Goal: Find specific page/section: Find specific page/section

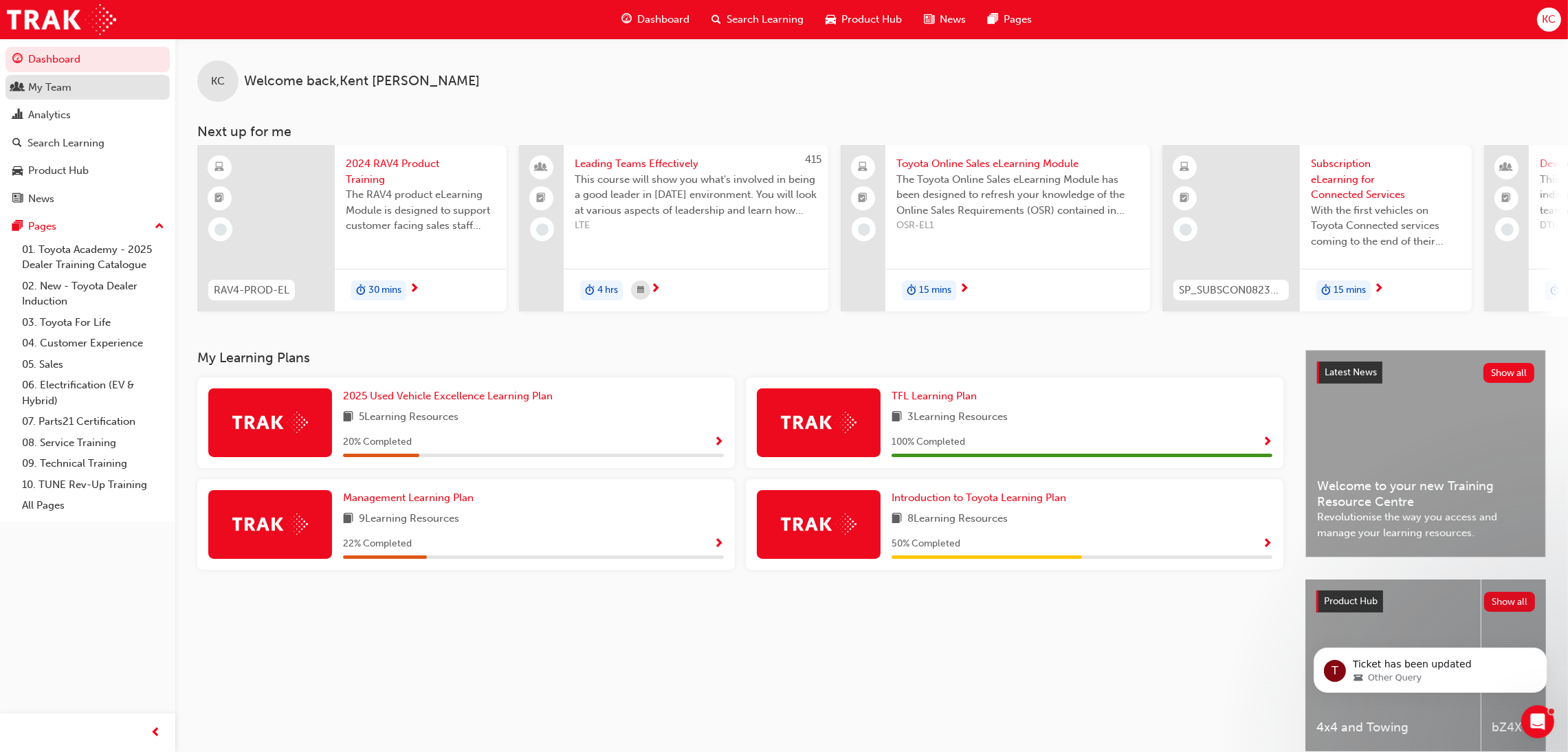
click at [65, 90] on div "My Team" at bounding box center [49, 87] width 43 height 16
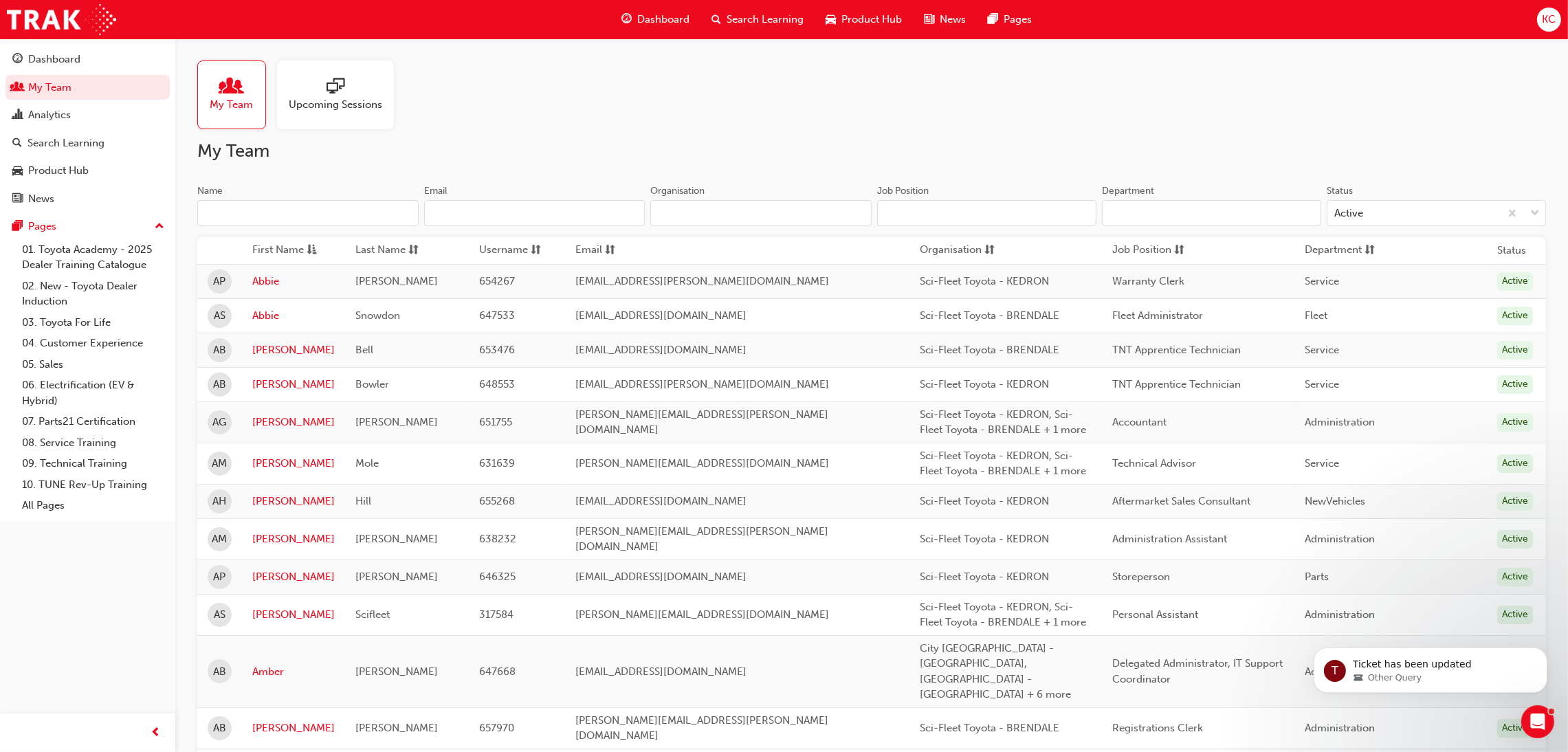
click at [330, 207] on input "Name" at bounding box center [308, 213] width 221 height 26
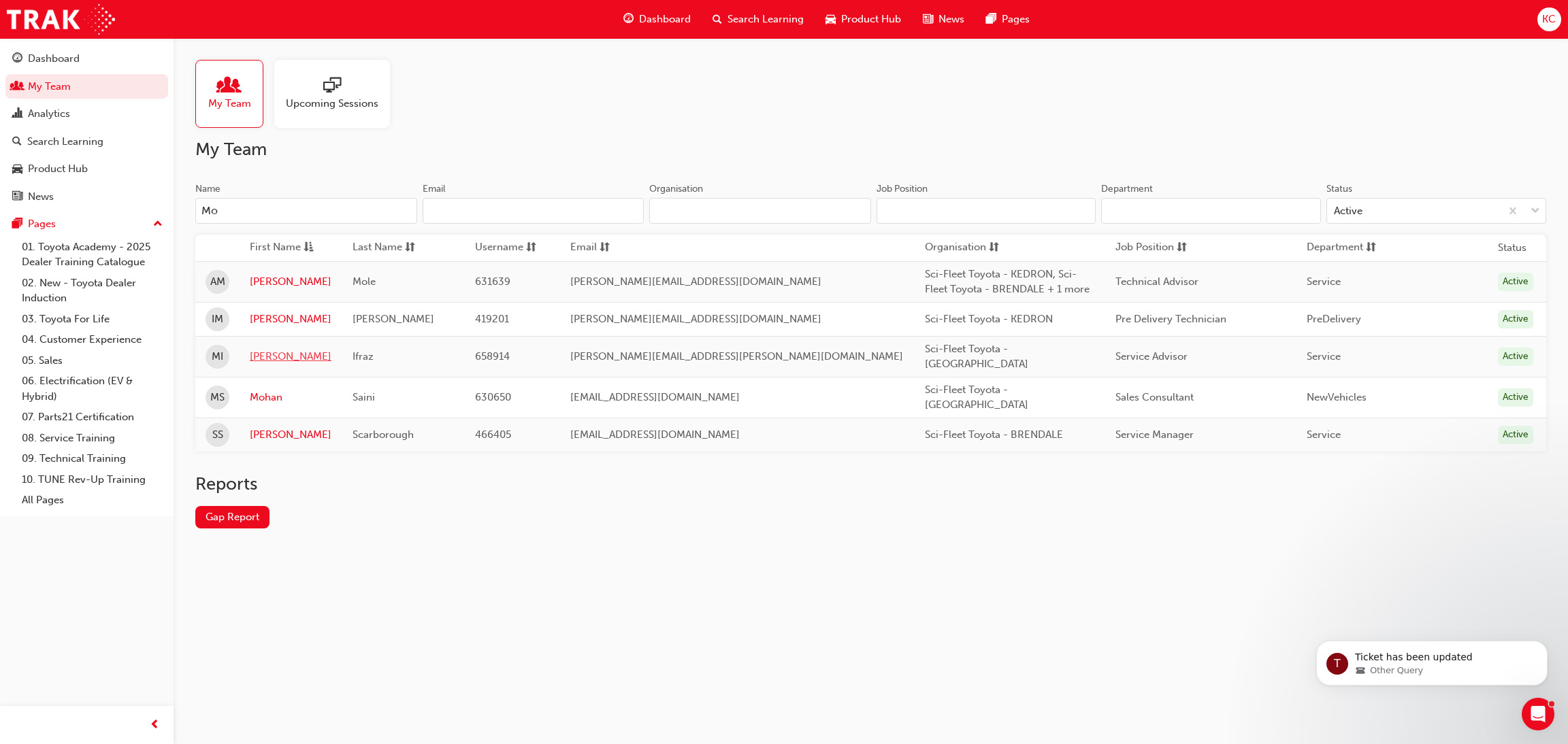
type input "Mo"
click at [287, 353] on link "[PERSON_NAME]" at bounding box center [290, 357] width 81 height 16
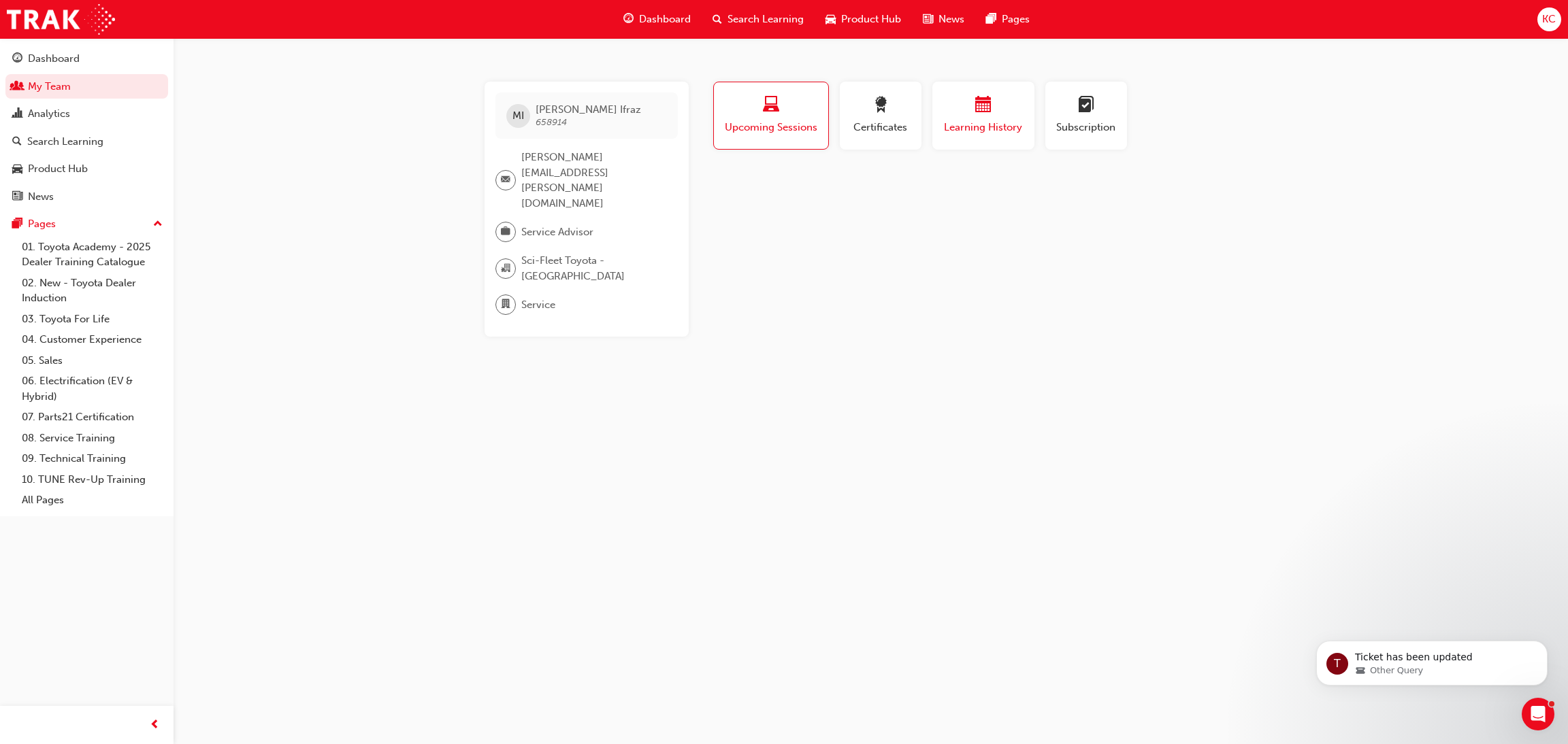
click at [1007, 108] on div "button" at bounding box center [983, 107] width 81 height 21
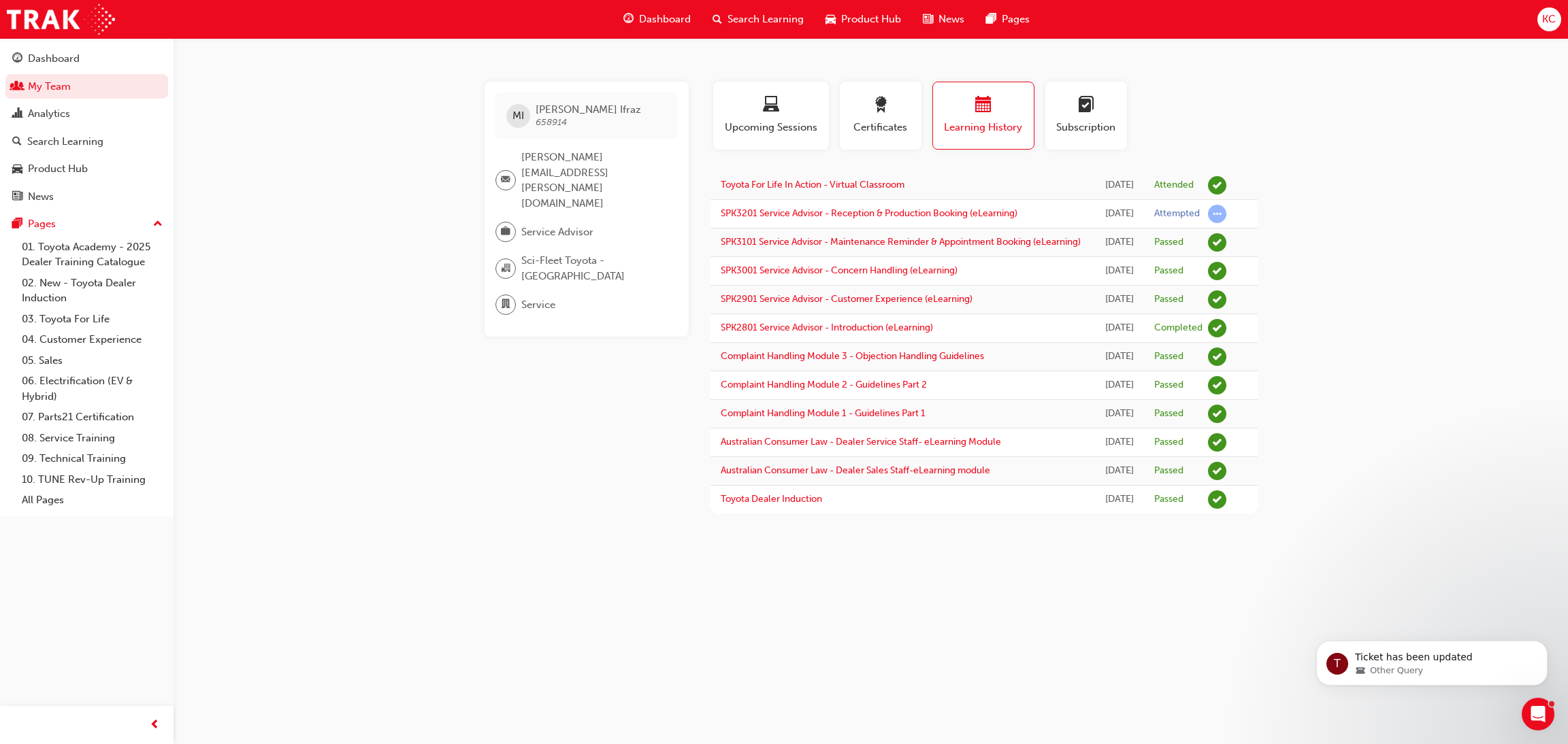
click at [1001, 112] on div "button" at bounding box center [983, 107] width 81 height 21
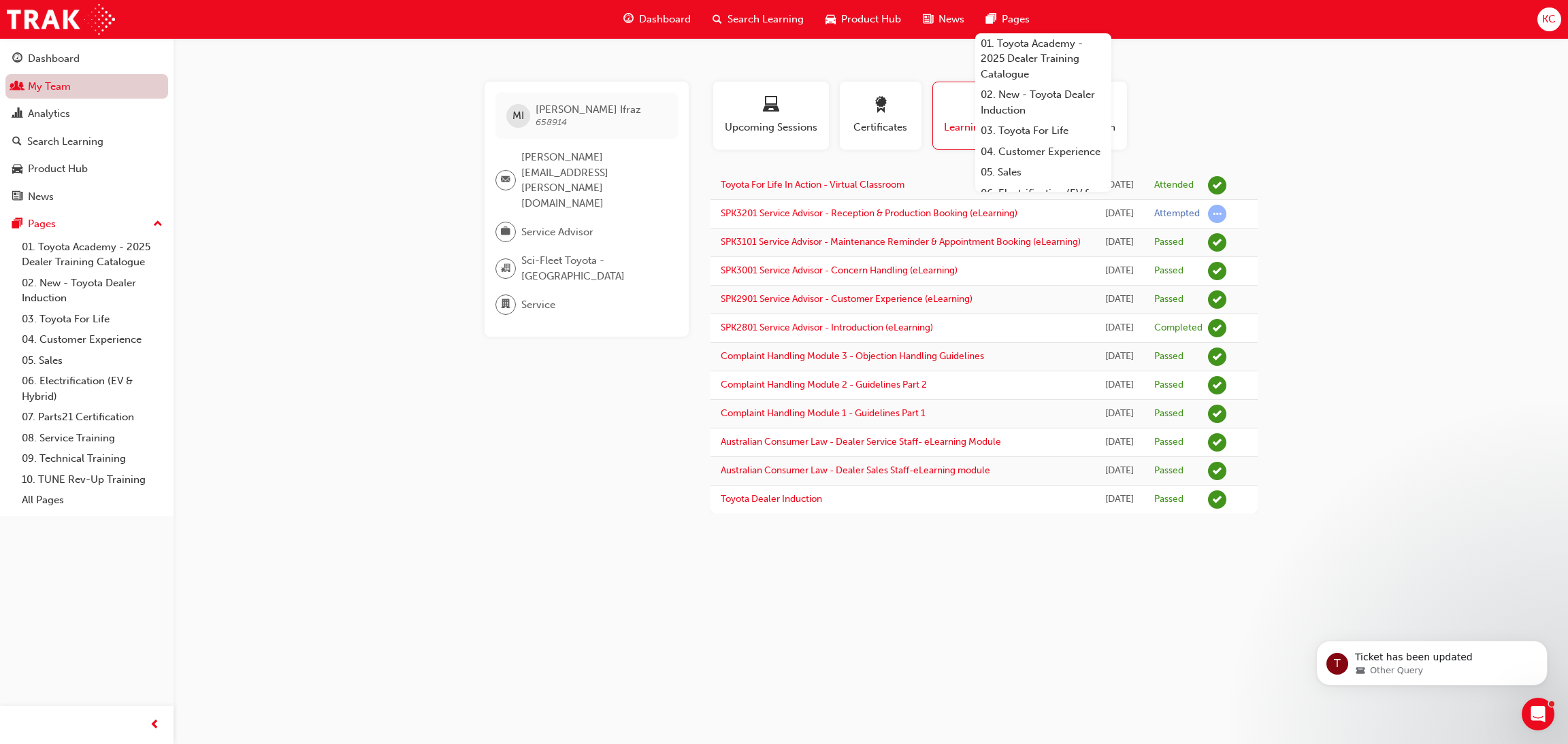
drag, startPoint x: 72, startPoint y: 83, endPoint x: 128, endPoint y: 100, distance: 58.5
click at [71, 83] on link "My Team" at bounding box center [87, 87] width 163 height 25
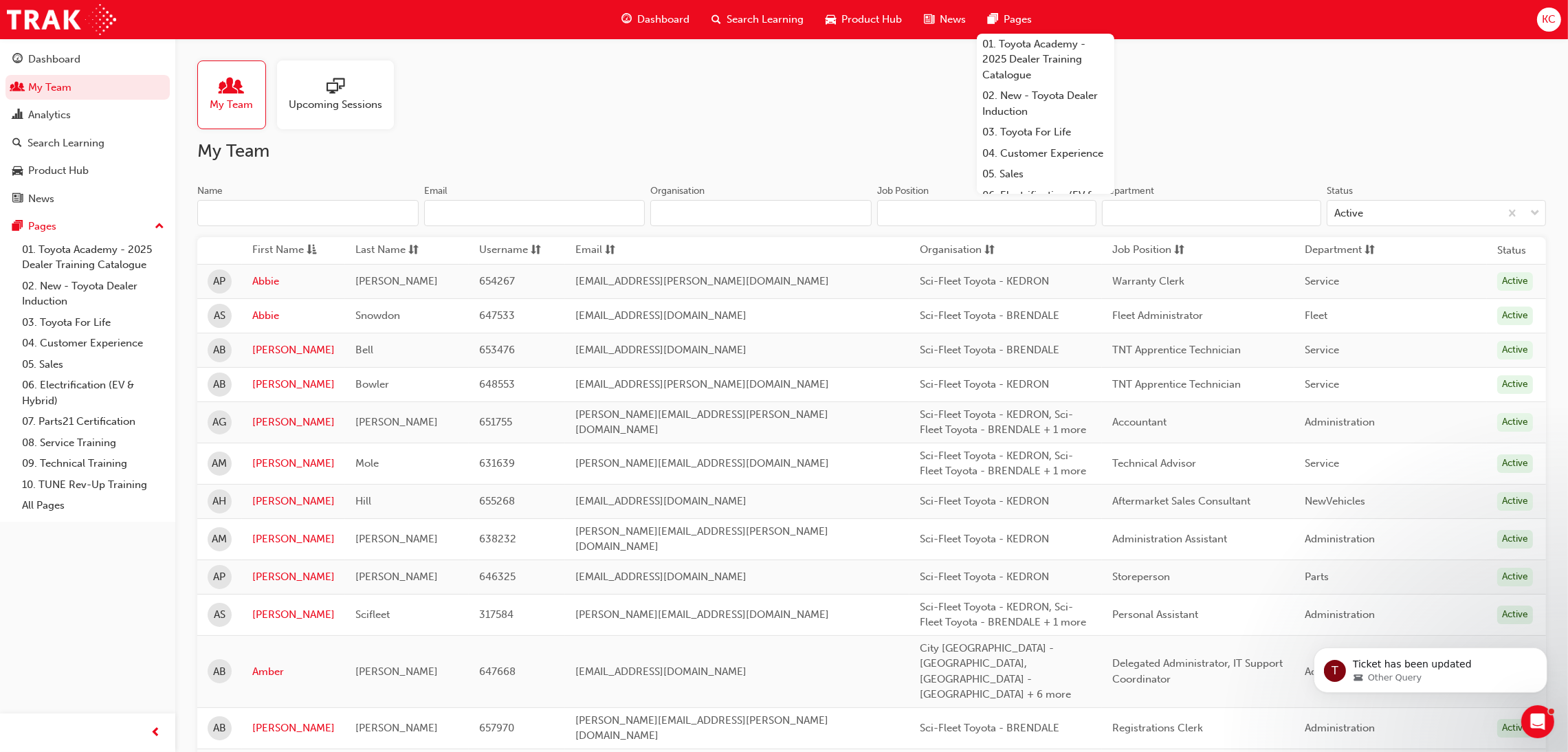
click at [277, 213] on input "Name" at bounding box center [308, 213] width 221 height 26
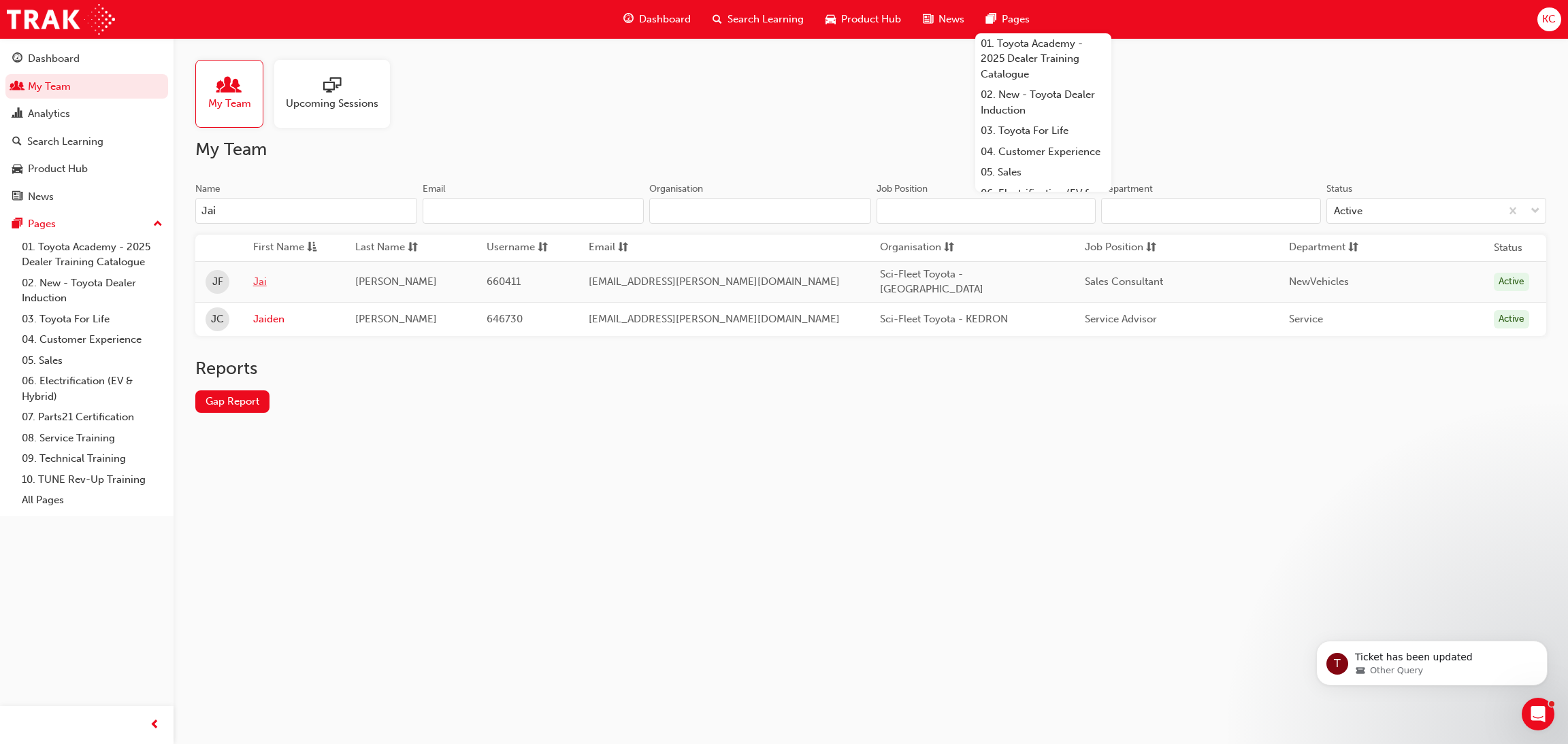
type input "Jai"
click at [263, 281] on link "Jai" at bounding box center [293, 281] width 81 height 16
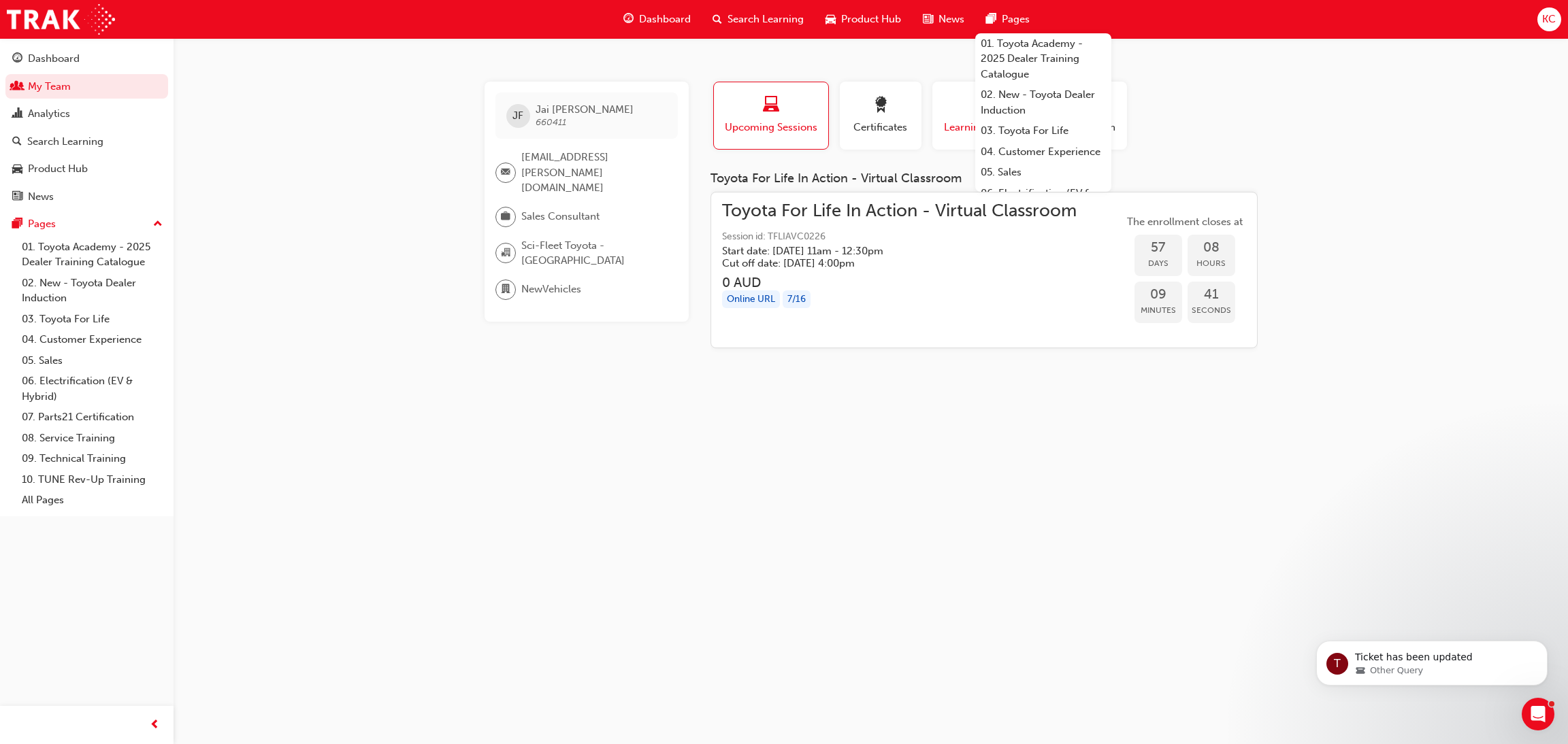
click at [942, 122] on span "Learning History" at bounding box center [983, 127] width 81 height 16
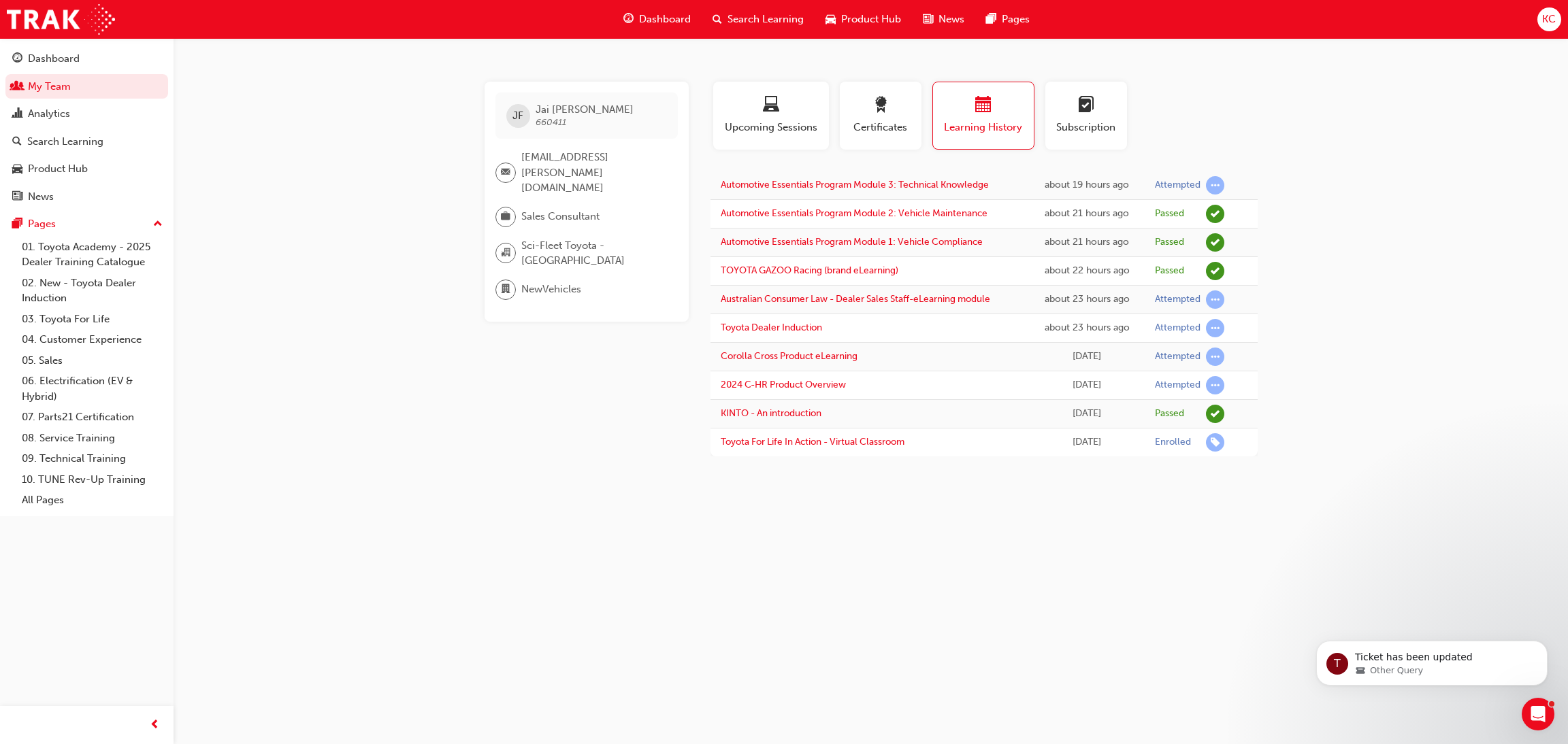
click at [1393, 233] on div "JF [PERSON_NAME] 660411 [EMAIL_ADDRESS][PERSON_NAME][DOMAIN_NAME] Sales Consult…" at bounding box center [784, 372] width 1568 height 744
click at [60, 86] on link "My Team" at bounding box center [87, 87] width 163 height 25
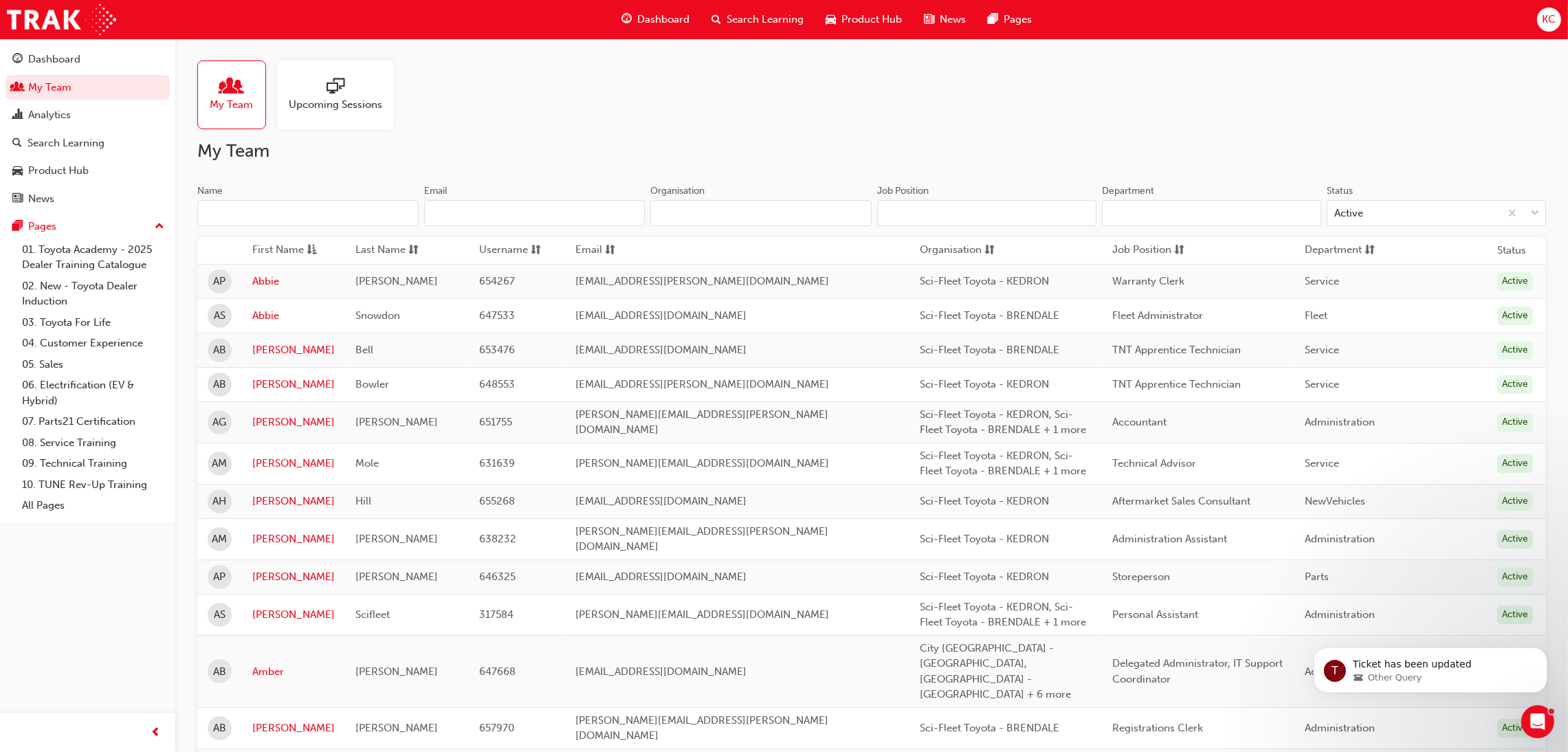
click at [299, 216] on input "Name" at bounding box center [308, 213] width 221 height 26
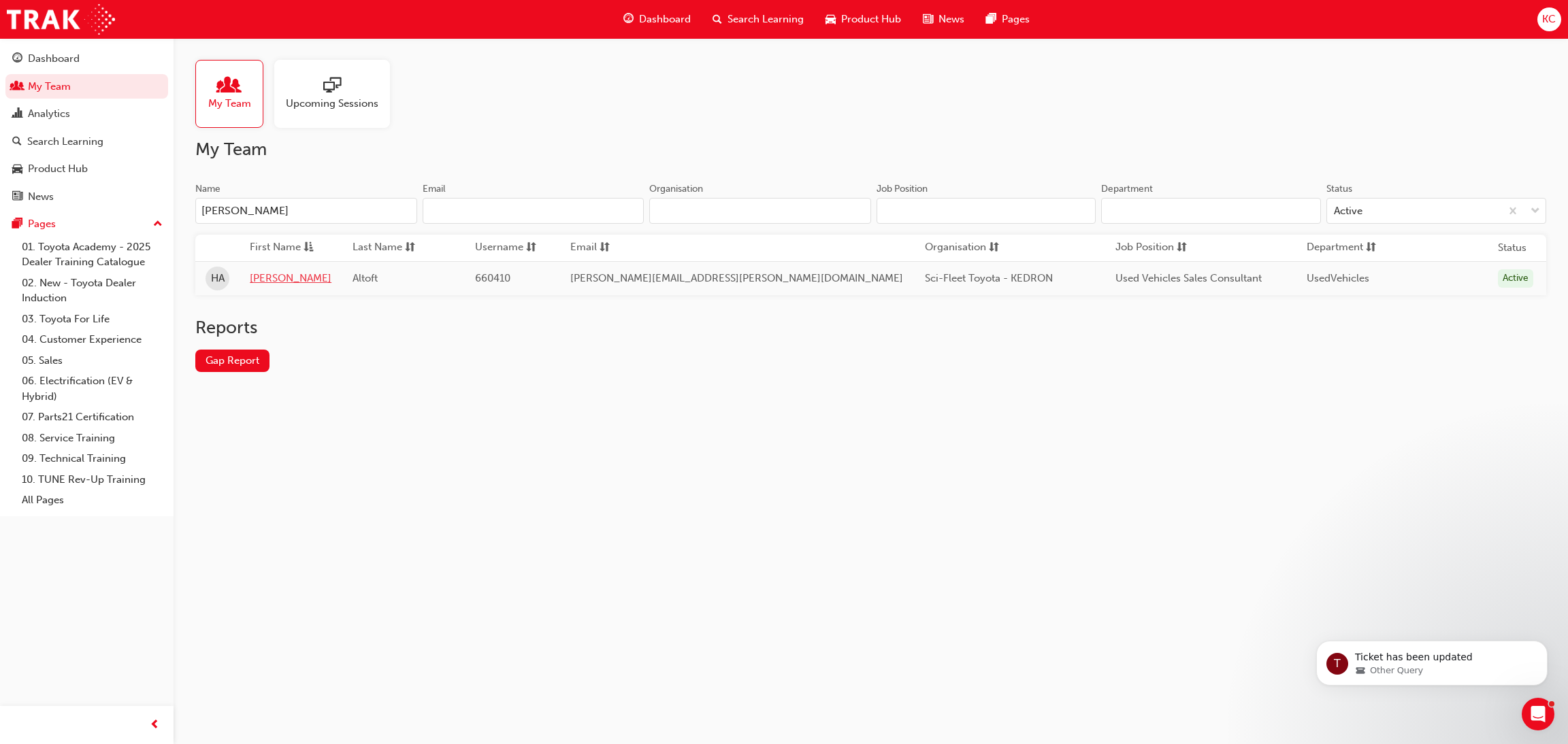
type input "[PERSON_NAME]"
click at [277, 278] on link "[PERSON_NAME]" at bounding box center [290, 278] width 81 height 16
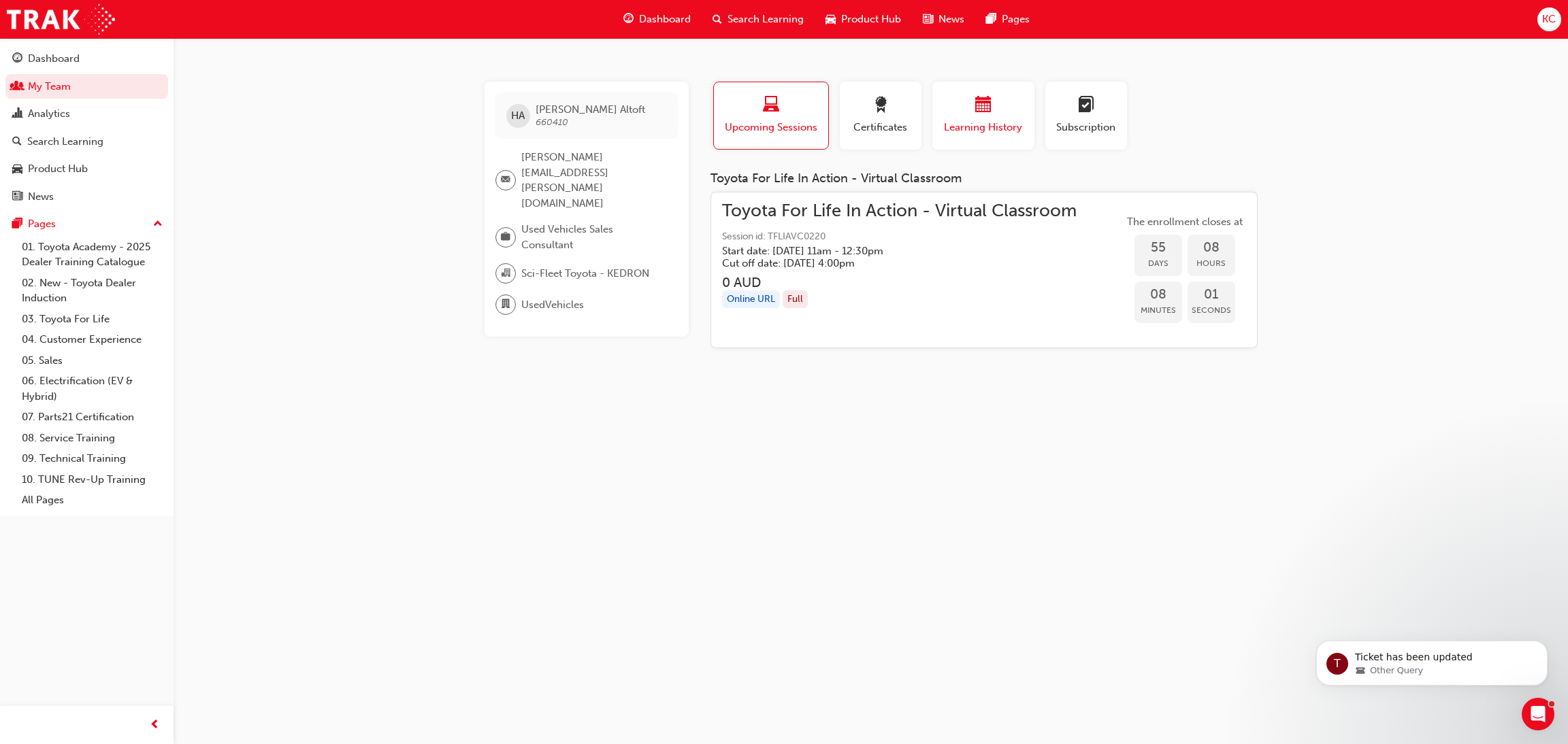
click at [974, 100] on div "button" at bounding box center [983, 107] width 81 height 21
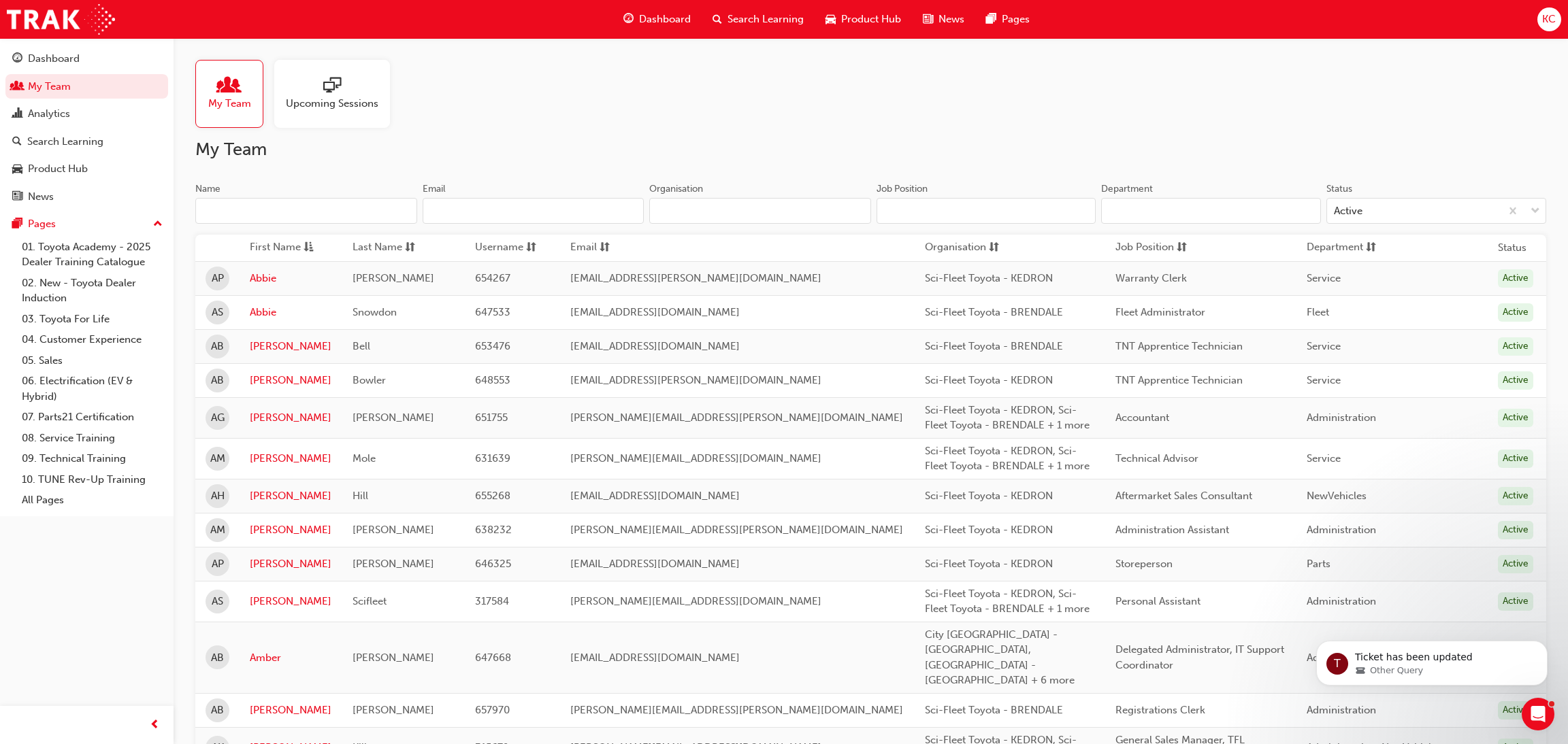
click at [301, 204] on input "Name" at bounding box center [306, 210] width 222 height 26
click at [288, 209] on input "Name" at bounding box center [306, 210] width 222 height 26
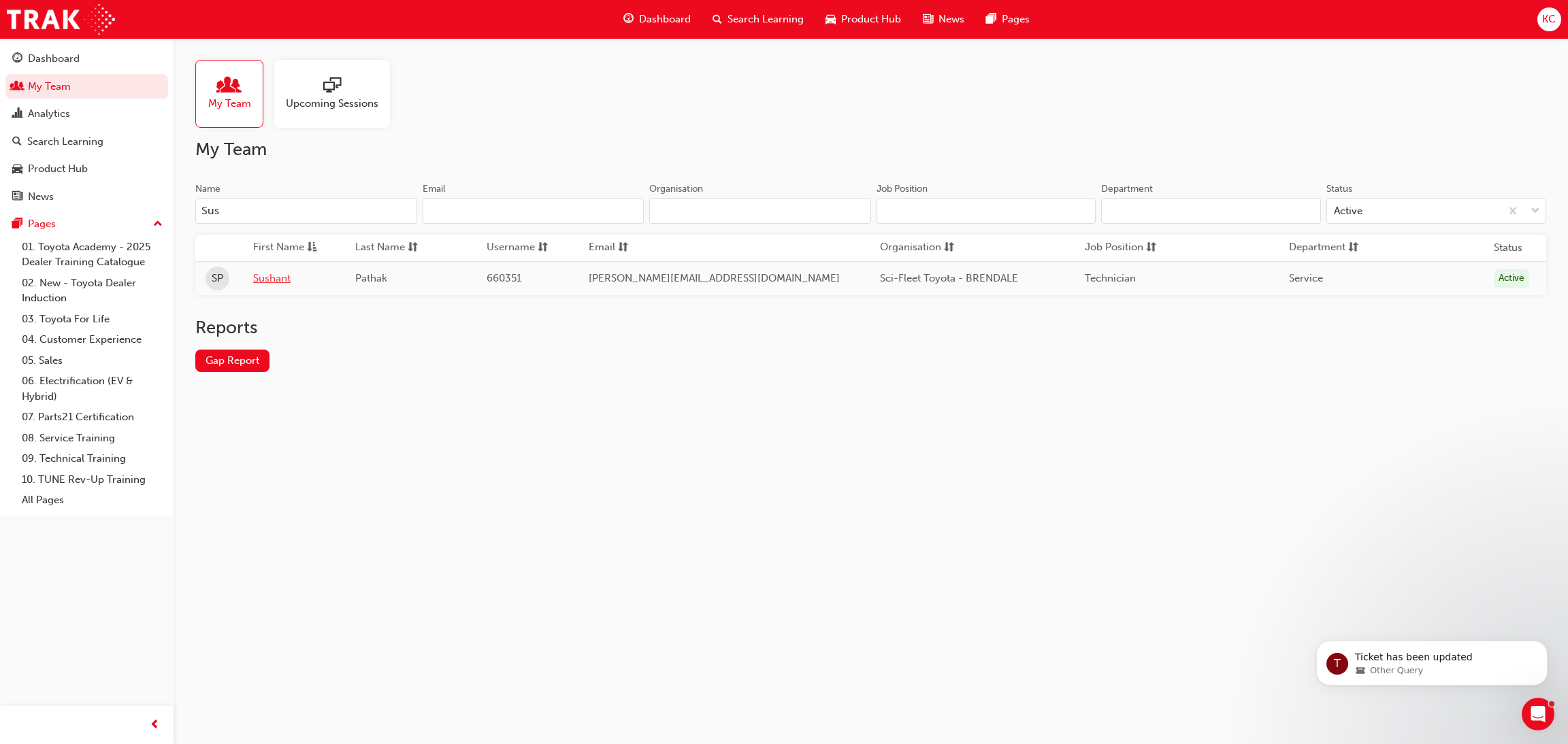
type input "Sus"
click at [279, 275] on link "Sushant" at bounding box center [293, 278] width 81 height 16
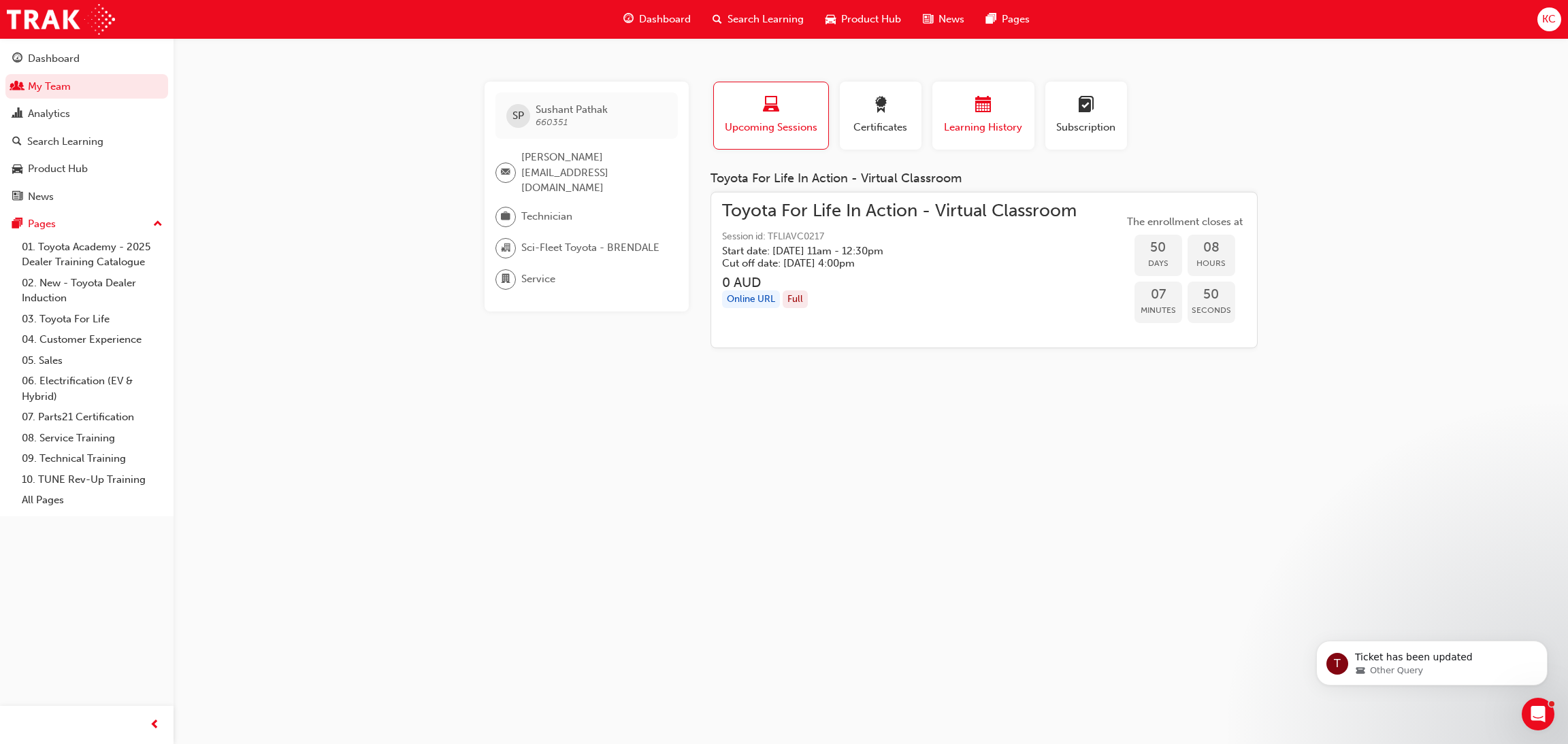
click at [953, 115] on div "button" at bounding box center [983, 107] width 81 height 21
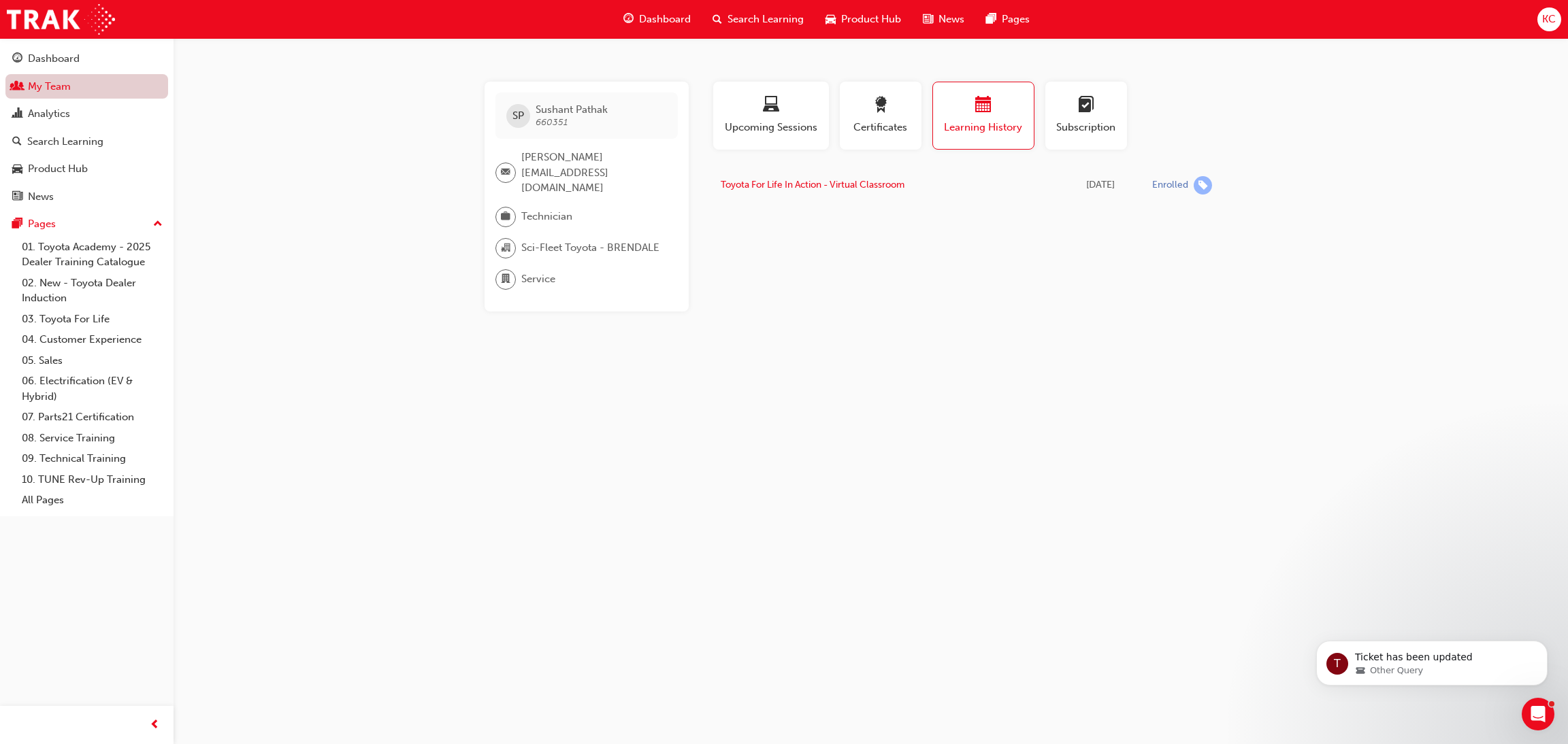
drag, startPoint x: 34, startPoint y: 87, endPoint x: 95, endPoint y: 97, distance: 61.8
click at [34, 86] on link "My Team" at bounding box center [87, 87] width 163 height 25
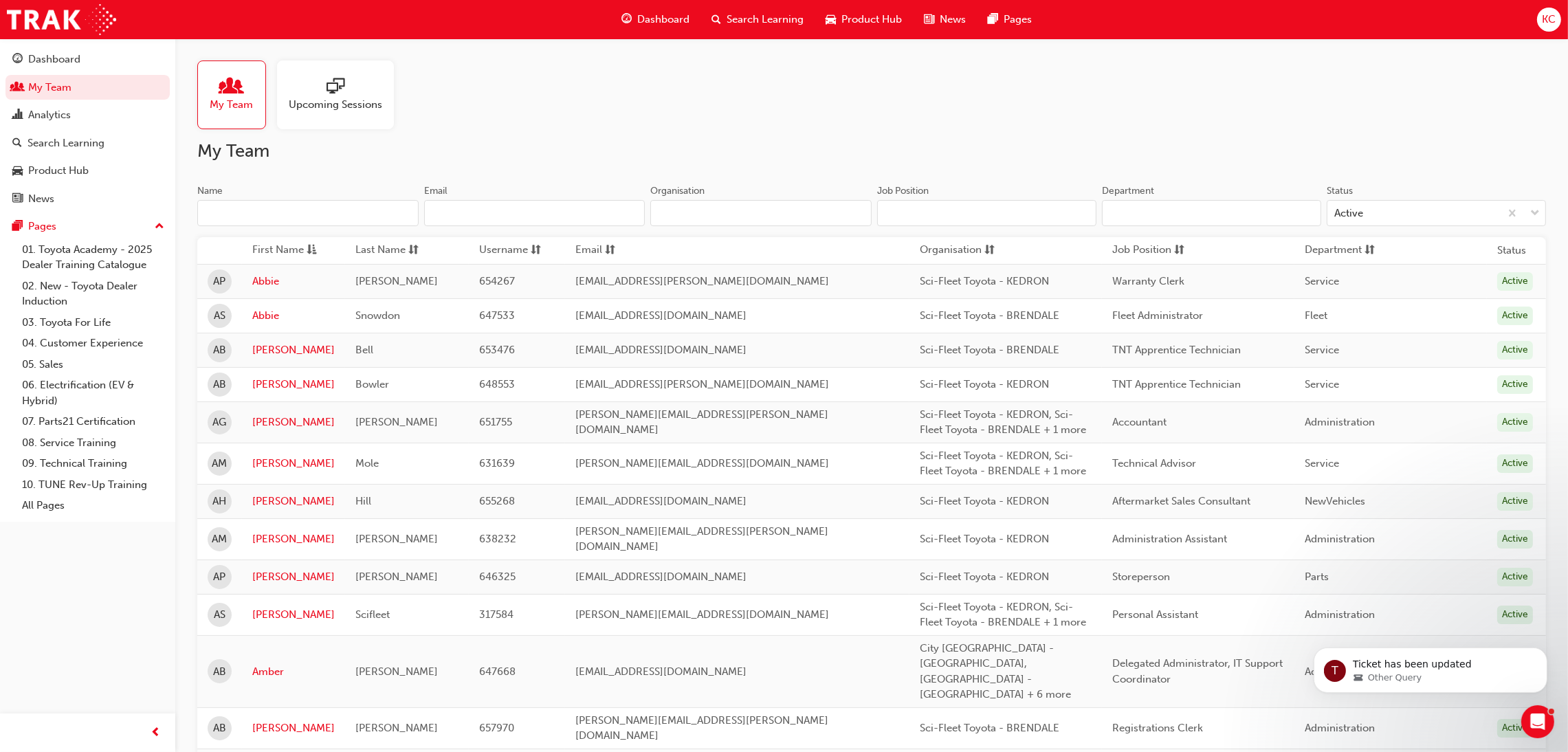
click at [310, 218] on input "Name" at bounding box center [308, 213] width 221 height 26
type input "Casi"
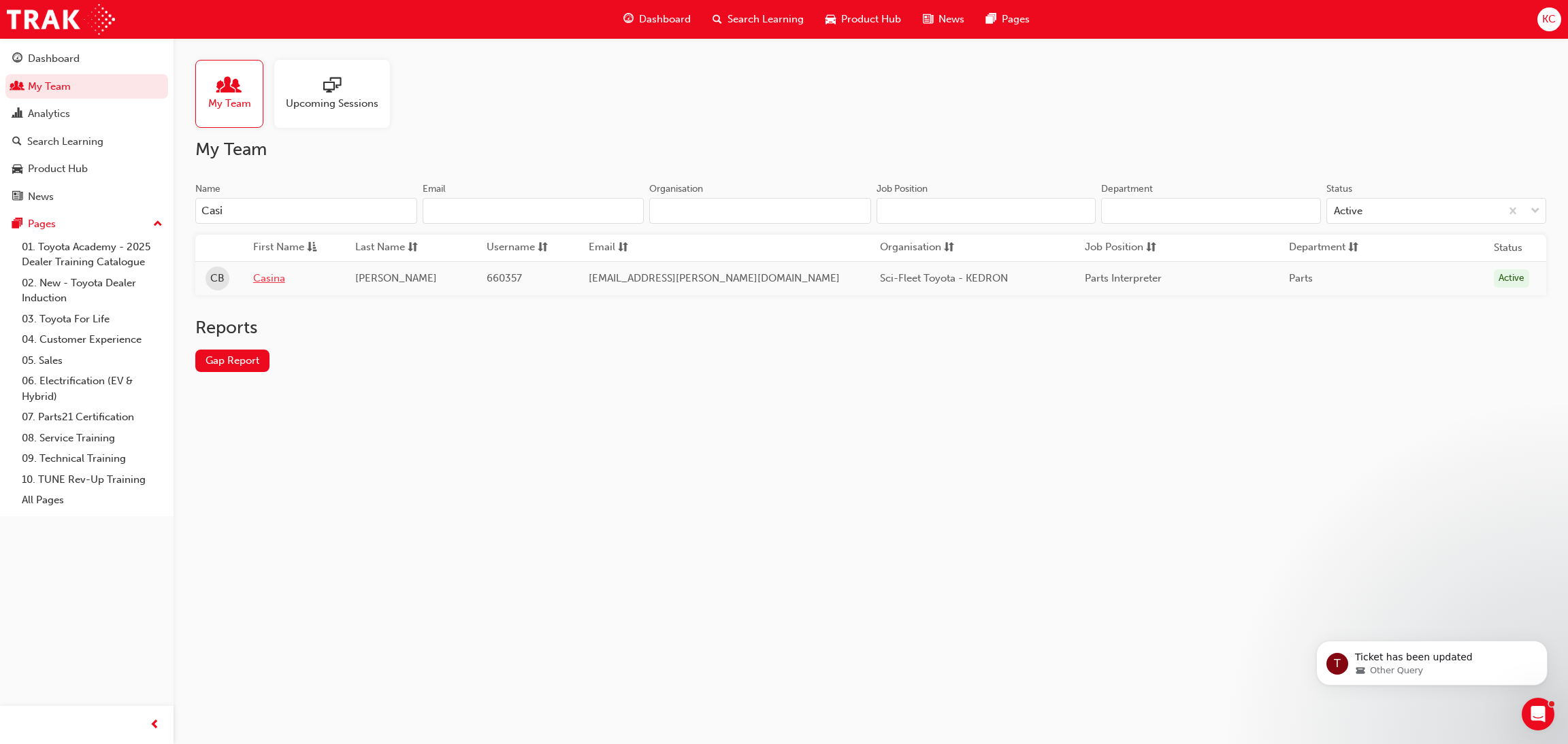
click at [276, 278] on link "Casina" at bounding box center [293, 278] width 81 height 16
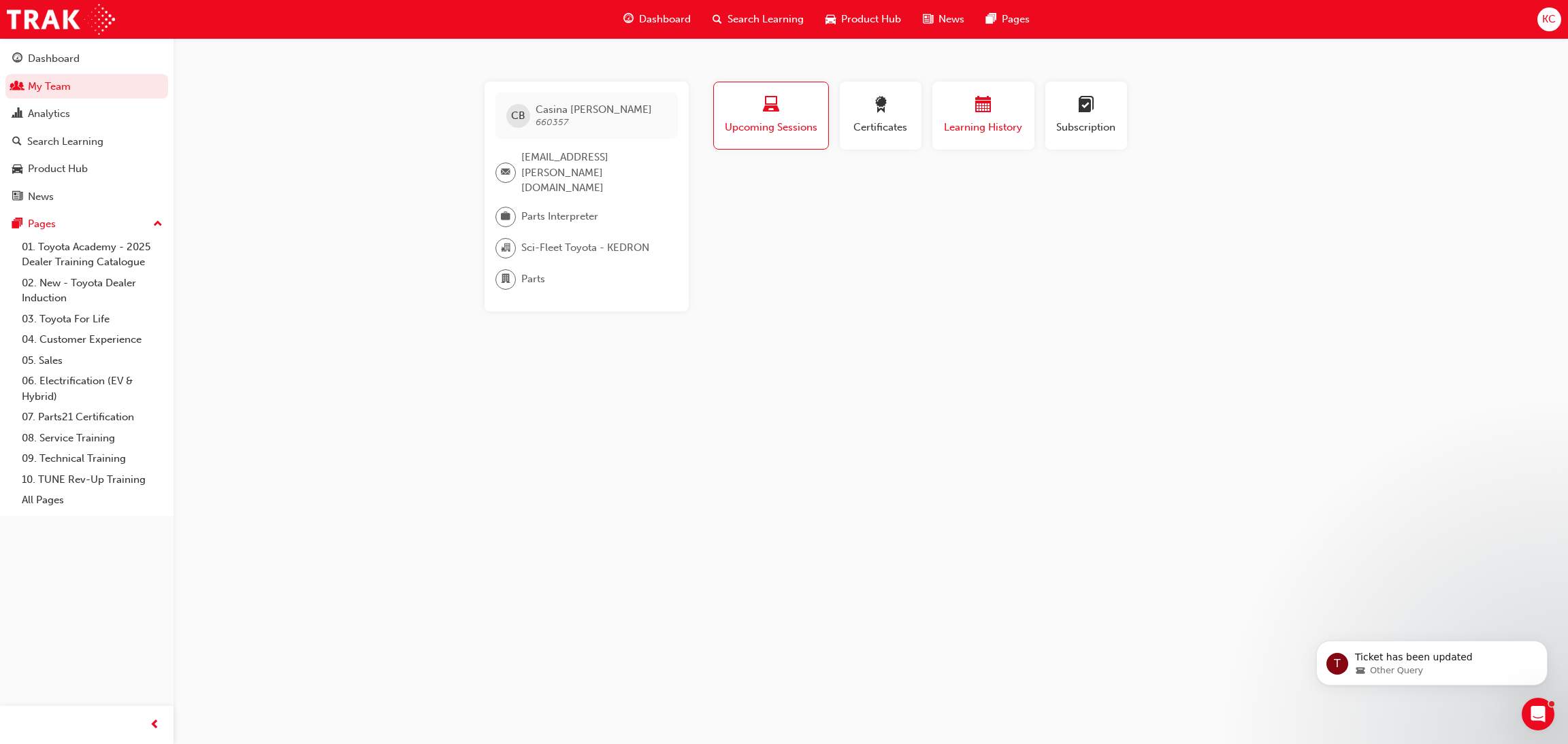
click at [963, 122] on span "Learning History" at bounding box center [983, 127] width 81 height 16
click at [40, 90] on link "My Team" at bounding box center [87, 87] width 163 height 25
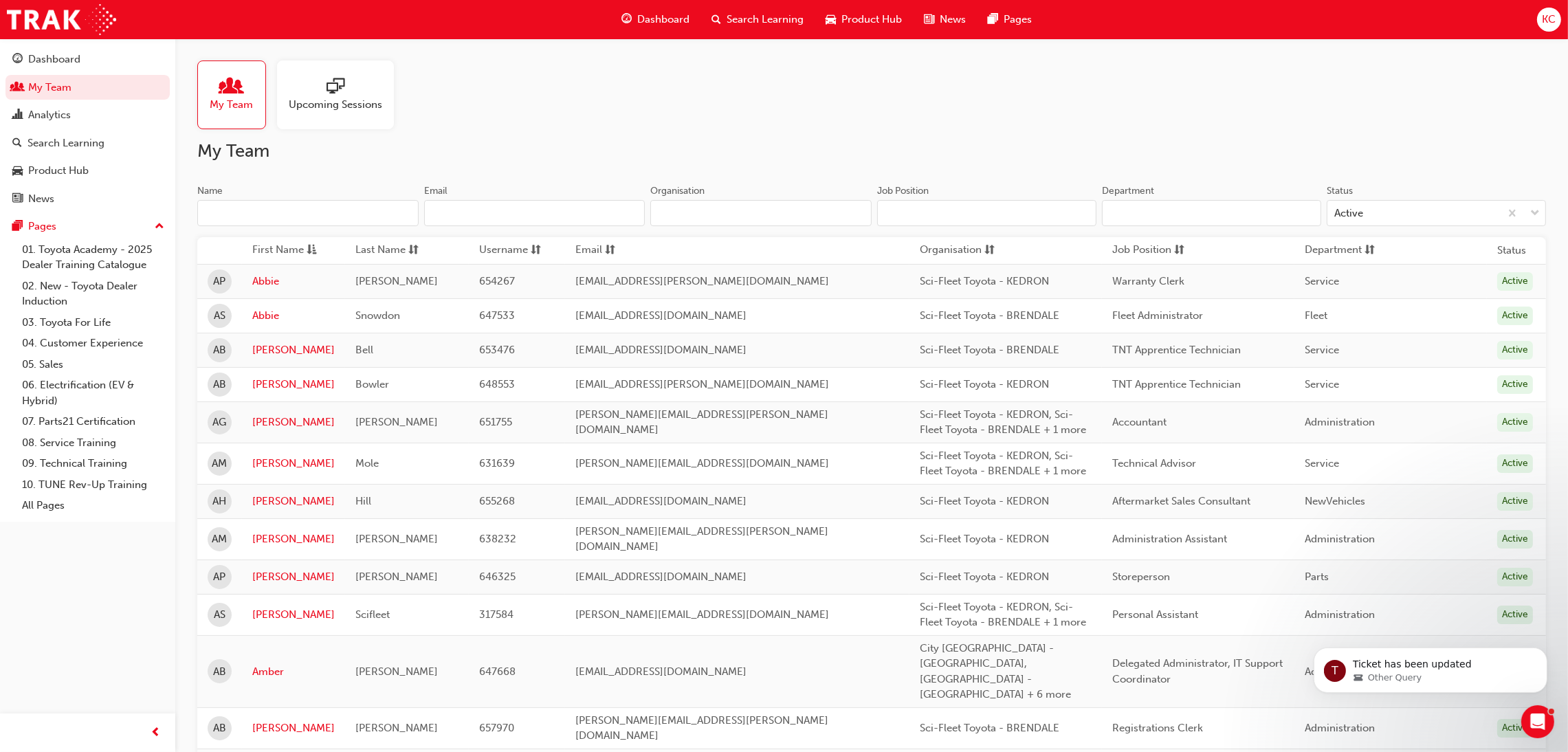
click at [283, 211] on input "Name" at bounding box center [308, 213] width 221 height 26
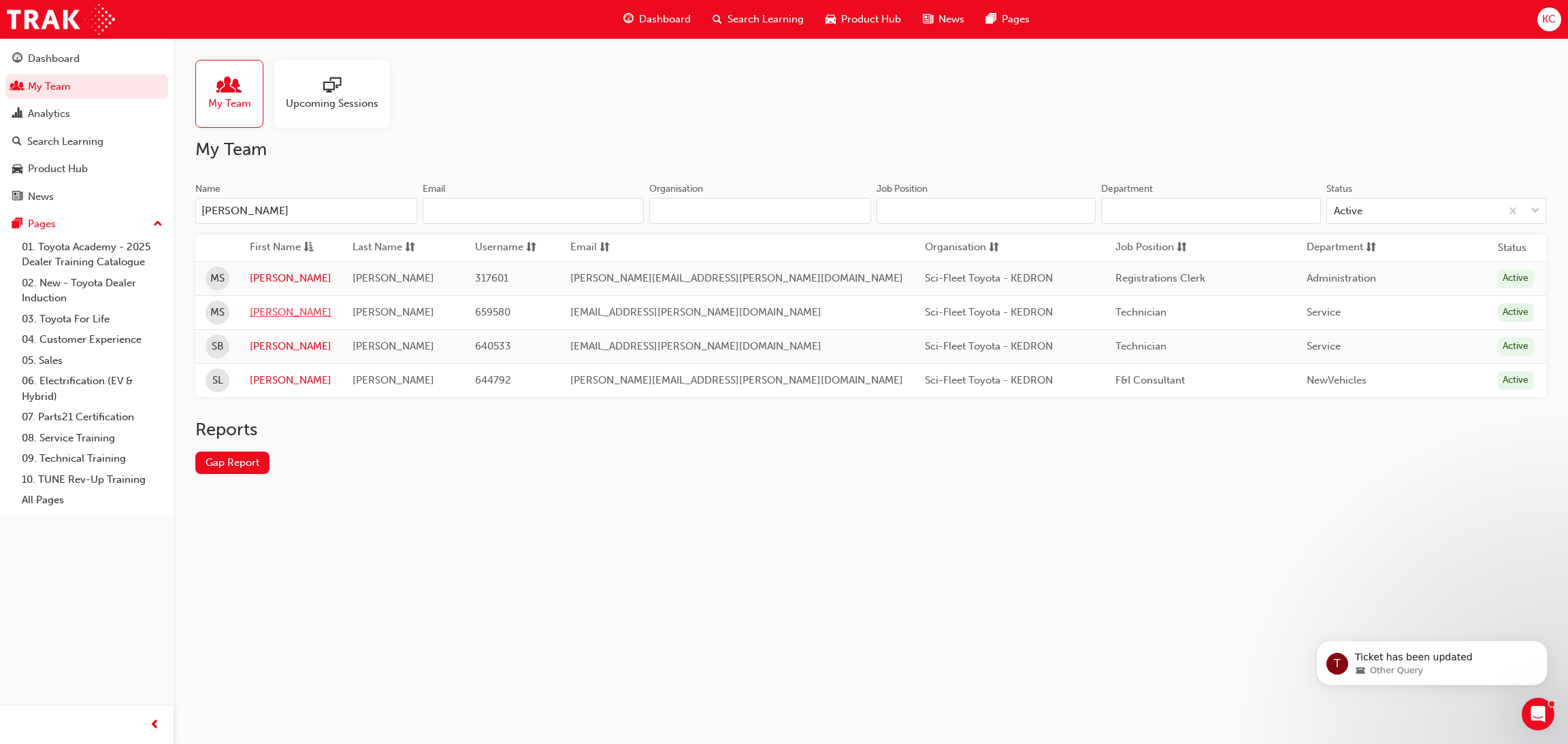
type input "[PERSON_NAME]"
click at [283, 318] on link "[PERSON_NAME]" at bounding box center [290, 312] width 81 height 16
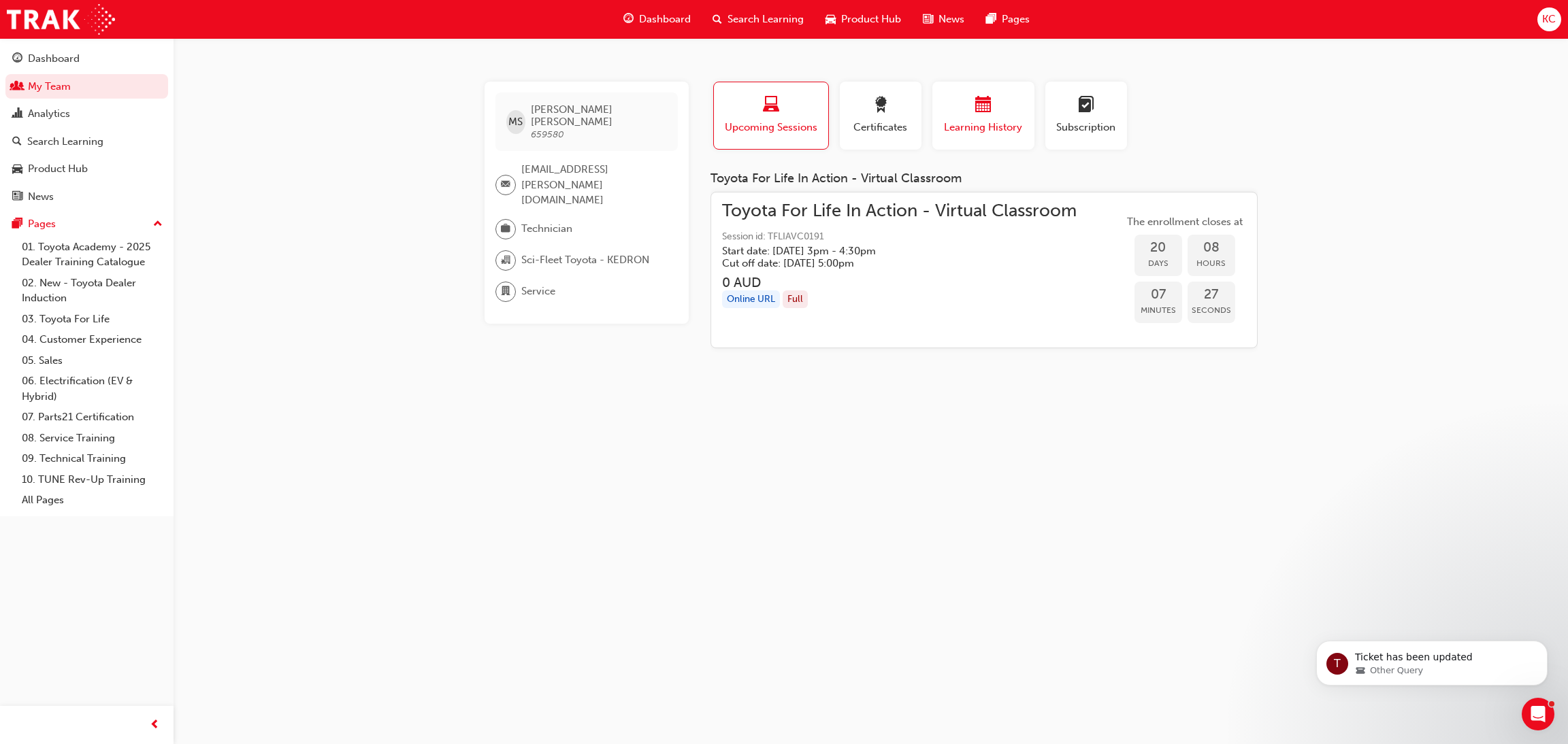
click at [977, 112] on span "calendar-icon" at bounding box center [983, 105] width 16 height 19
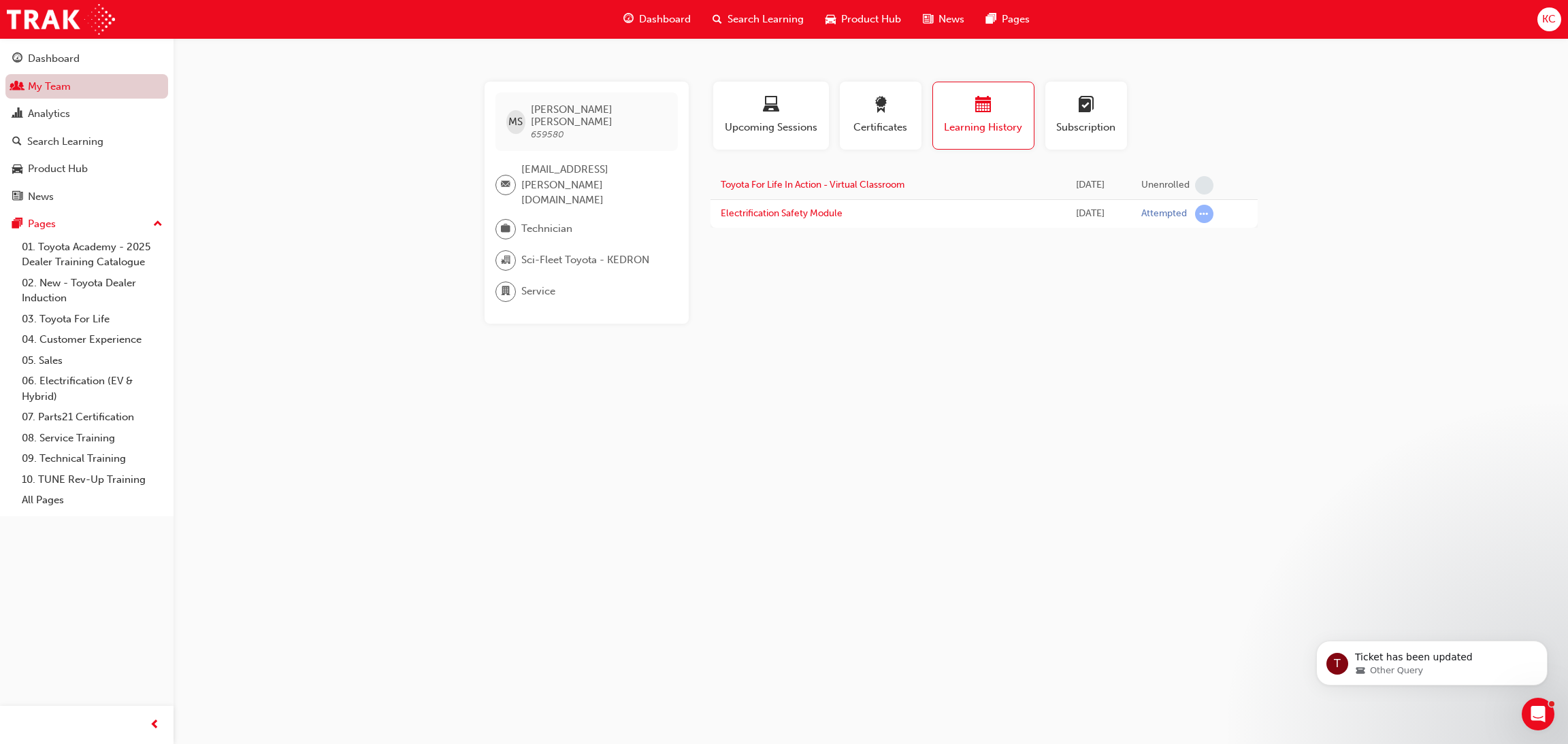
click at [34, 92] on link "My Team" at bounding box center [87, 87] width 163 height 25
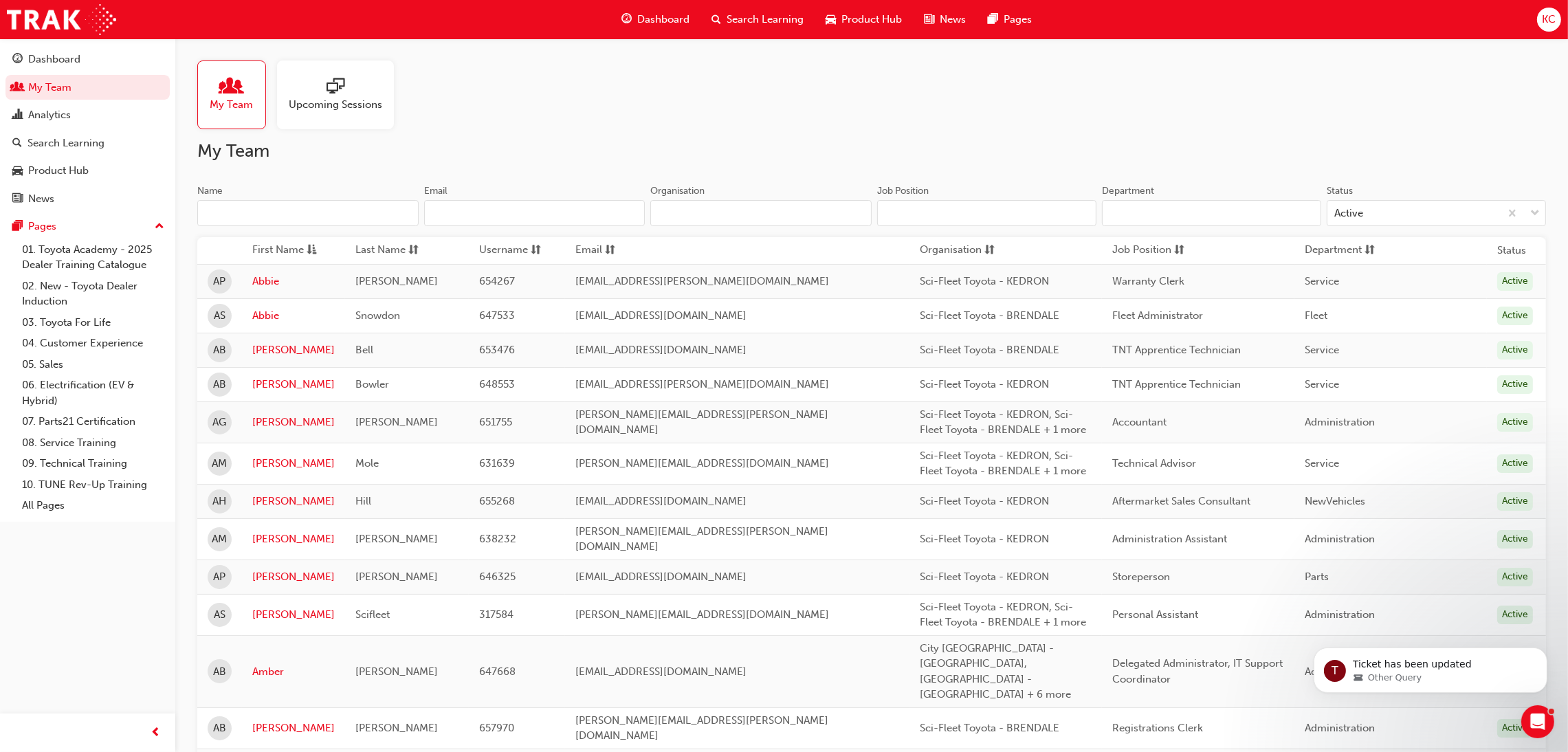
click at [335, 215] on input "Name" at bounding box center [308, 213] width 221 height 26
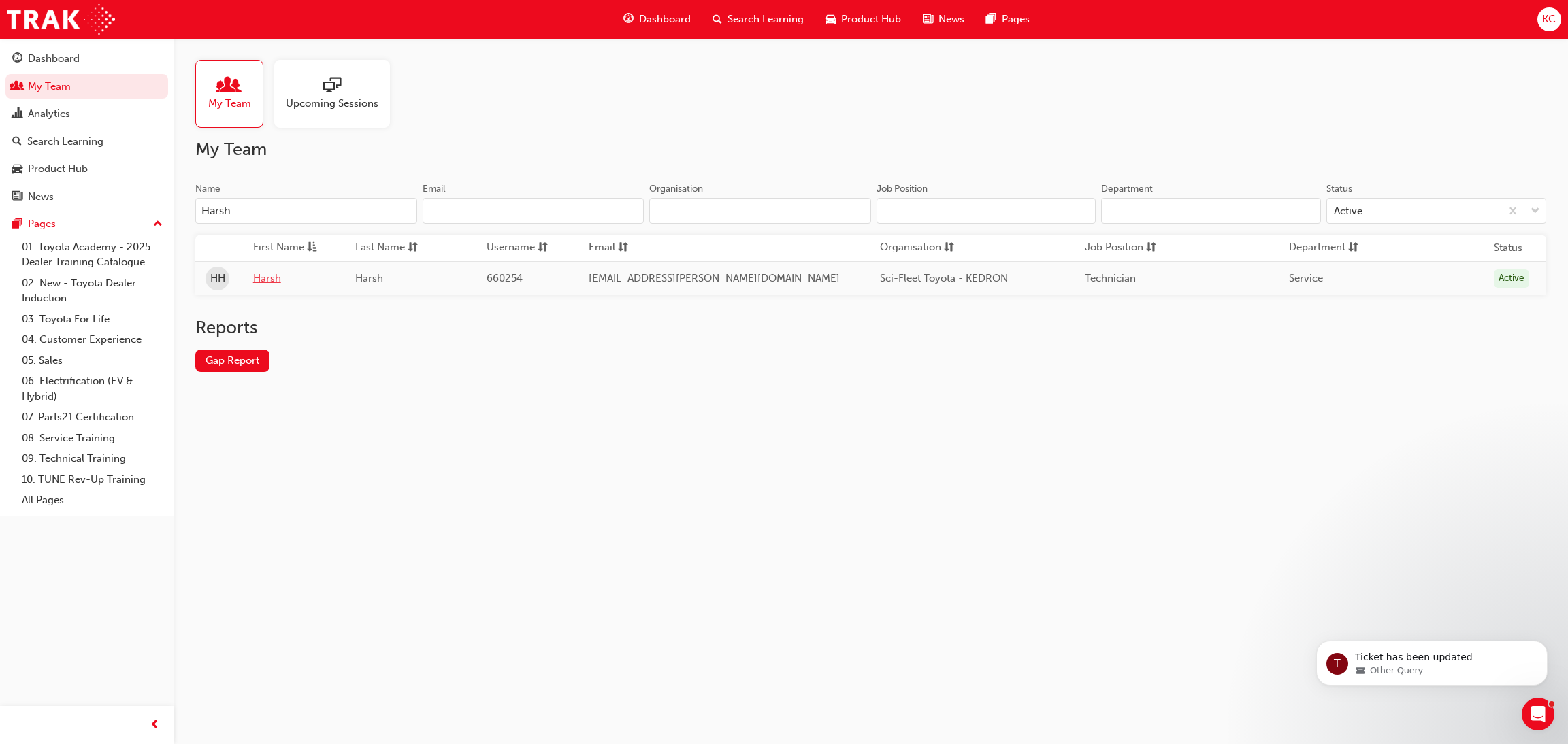
type input "Harsh"
click at [273, 281] on link "Harsh" at bounding box center [293, 278] width 81 height 16
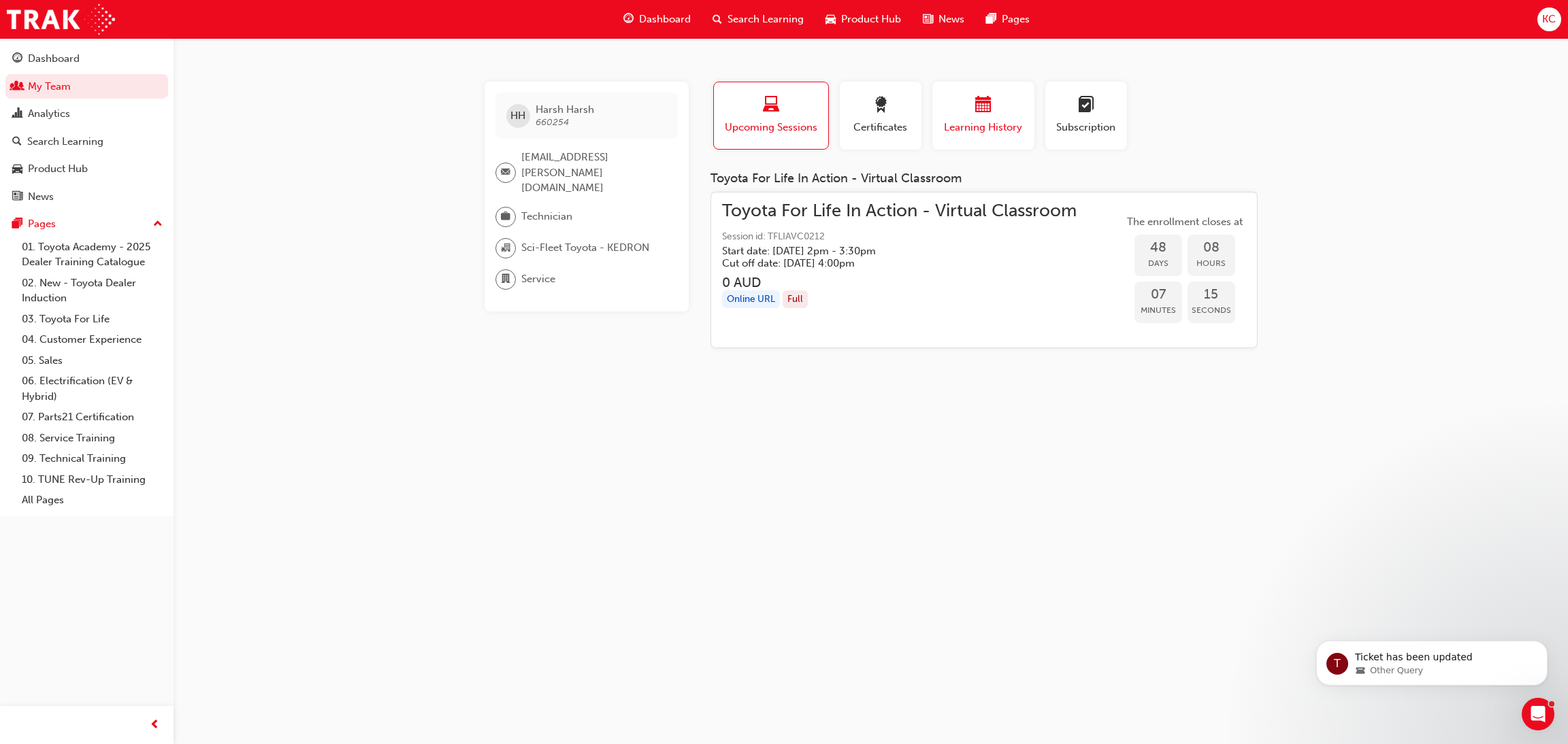
click at [974, 106] on div "button" at bounding box center [983, 107] width 81 height 21
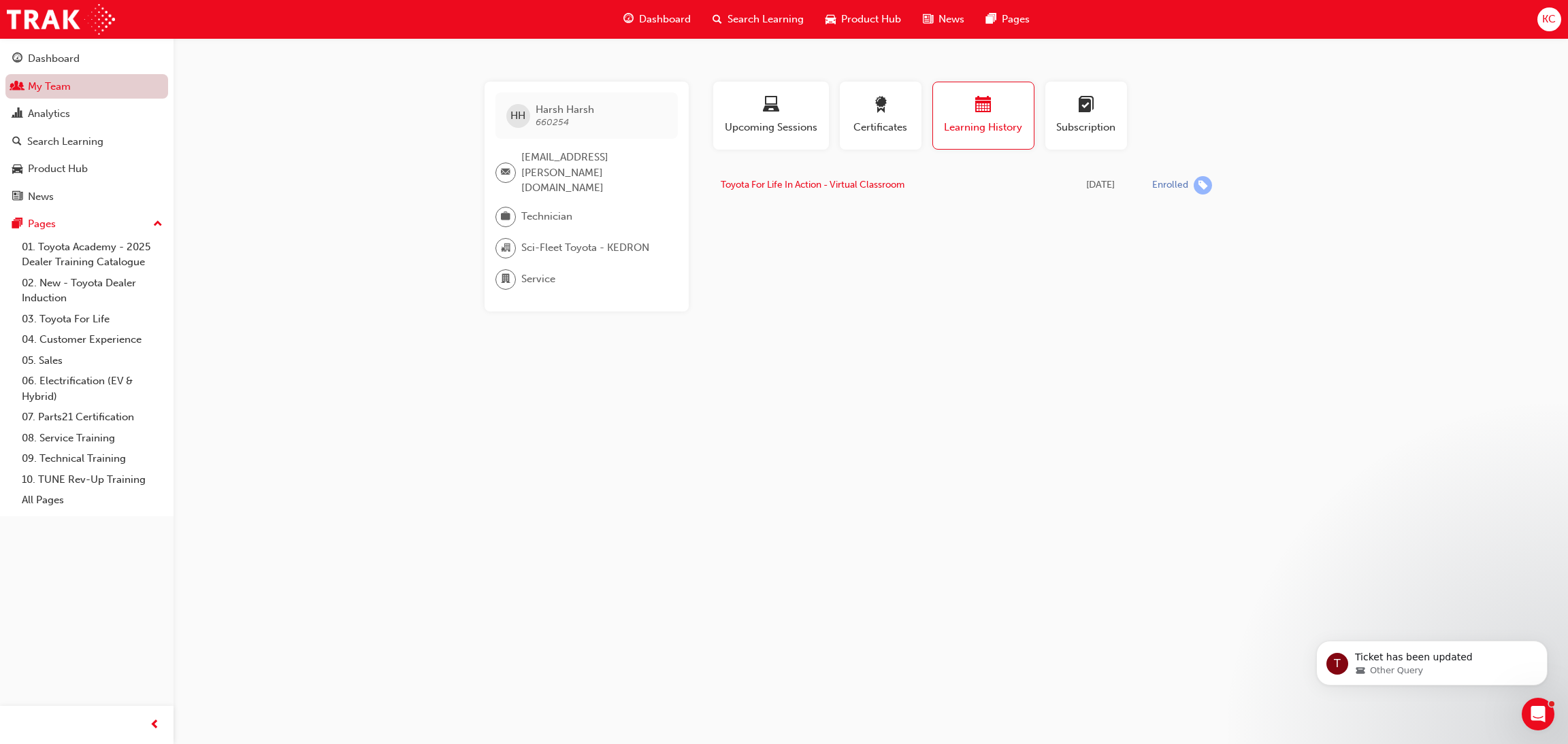
click at [54, 92] on link "My Team" at bounding box center [87, 87] width 163 height 25
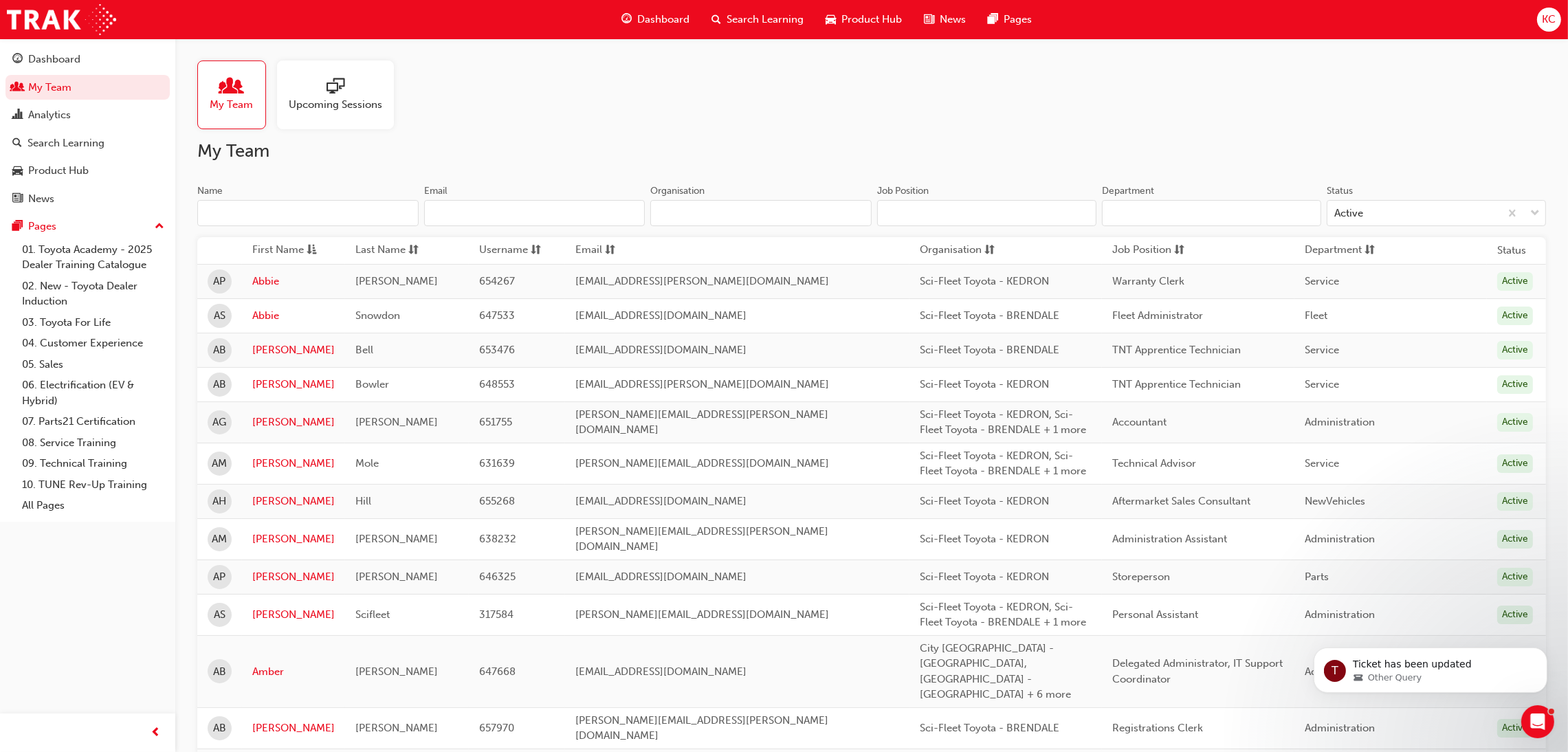
click at [311, 216] on input "Name" at bounding box center [308, 213] width 221 height 26
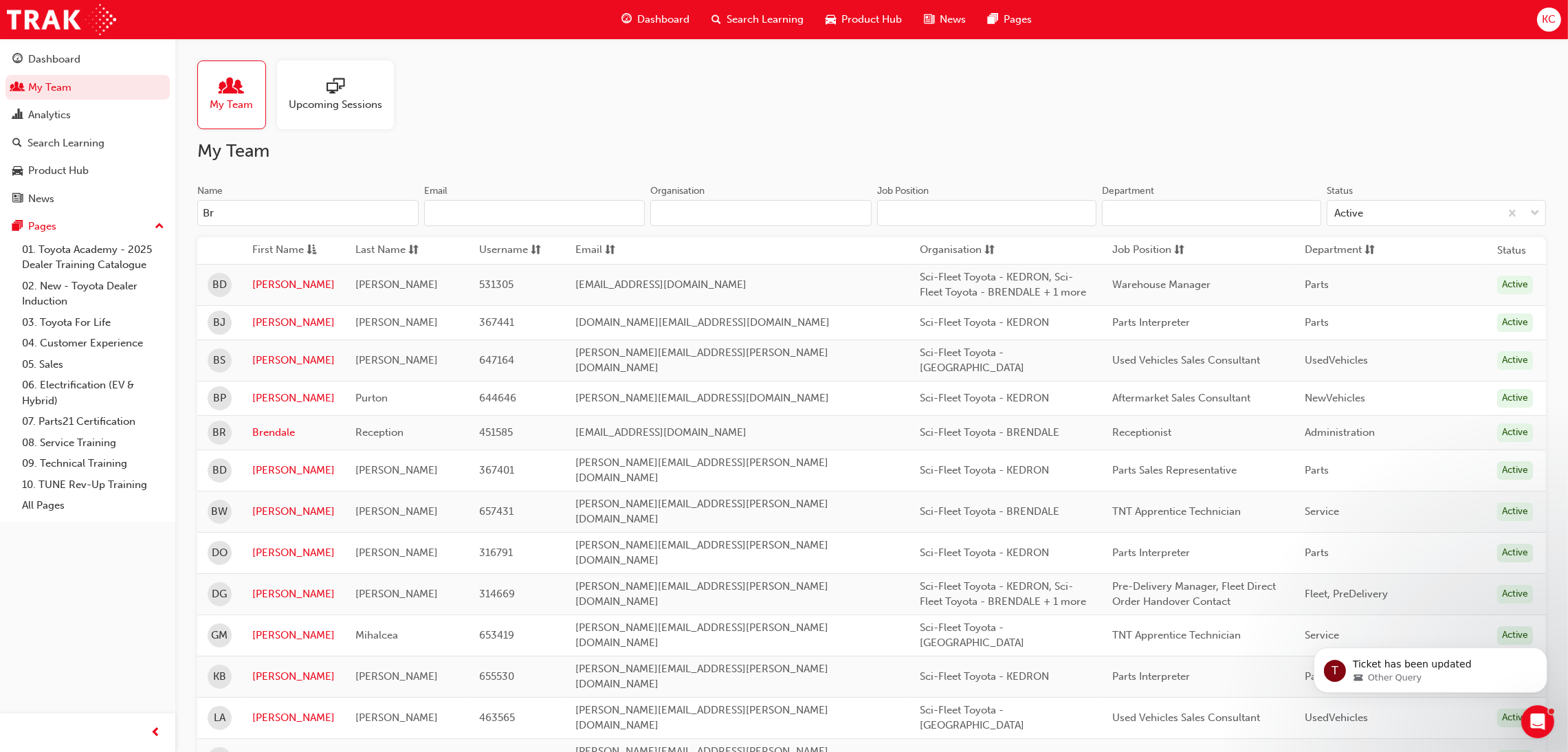
type input "B"
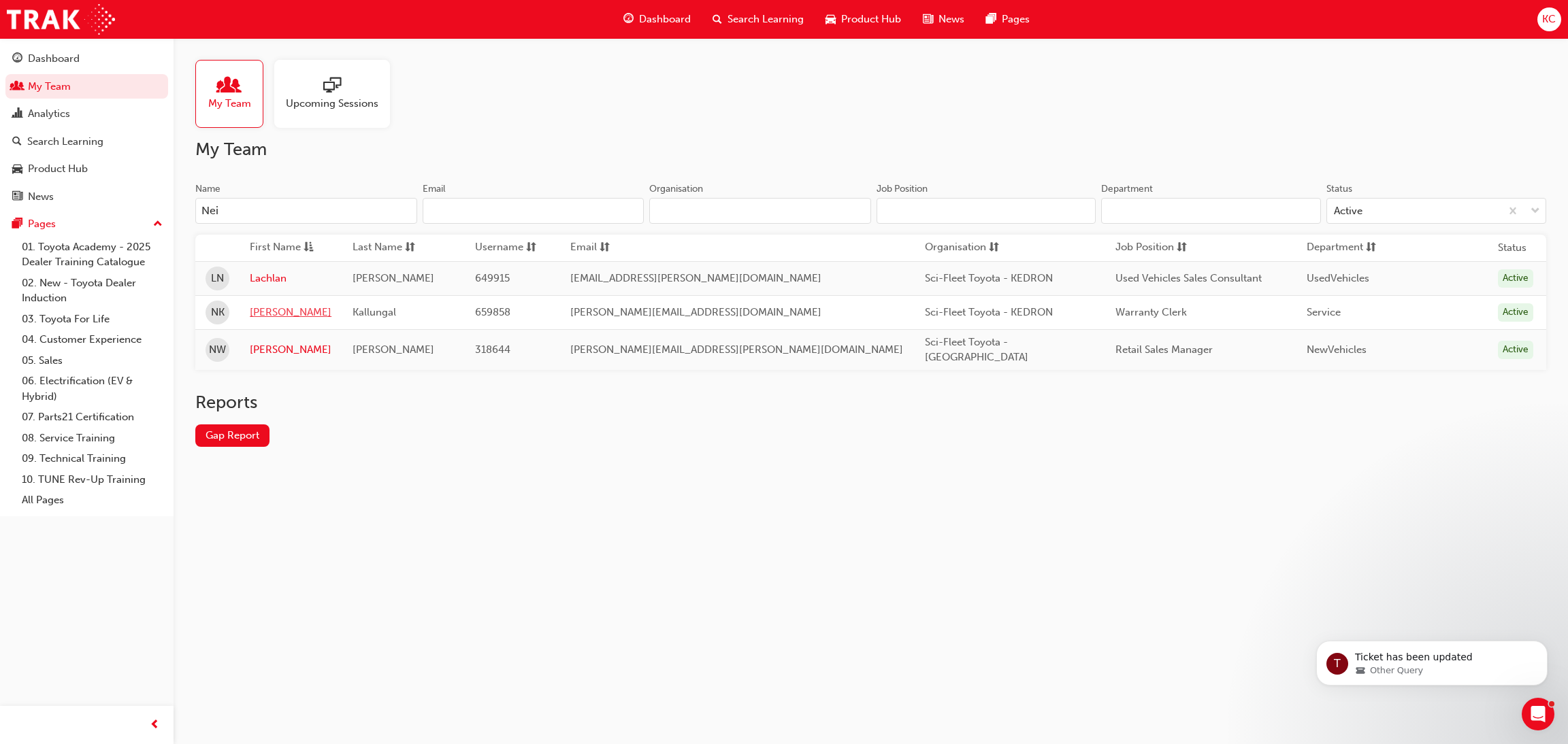
type input "Nei"
click at [267, 310] on link "[PERSON_NAME]" at bounding box center [290, 312] width 81 height 16
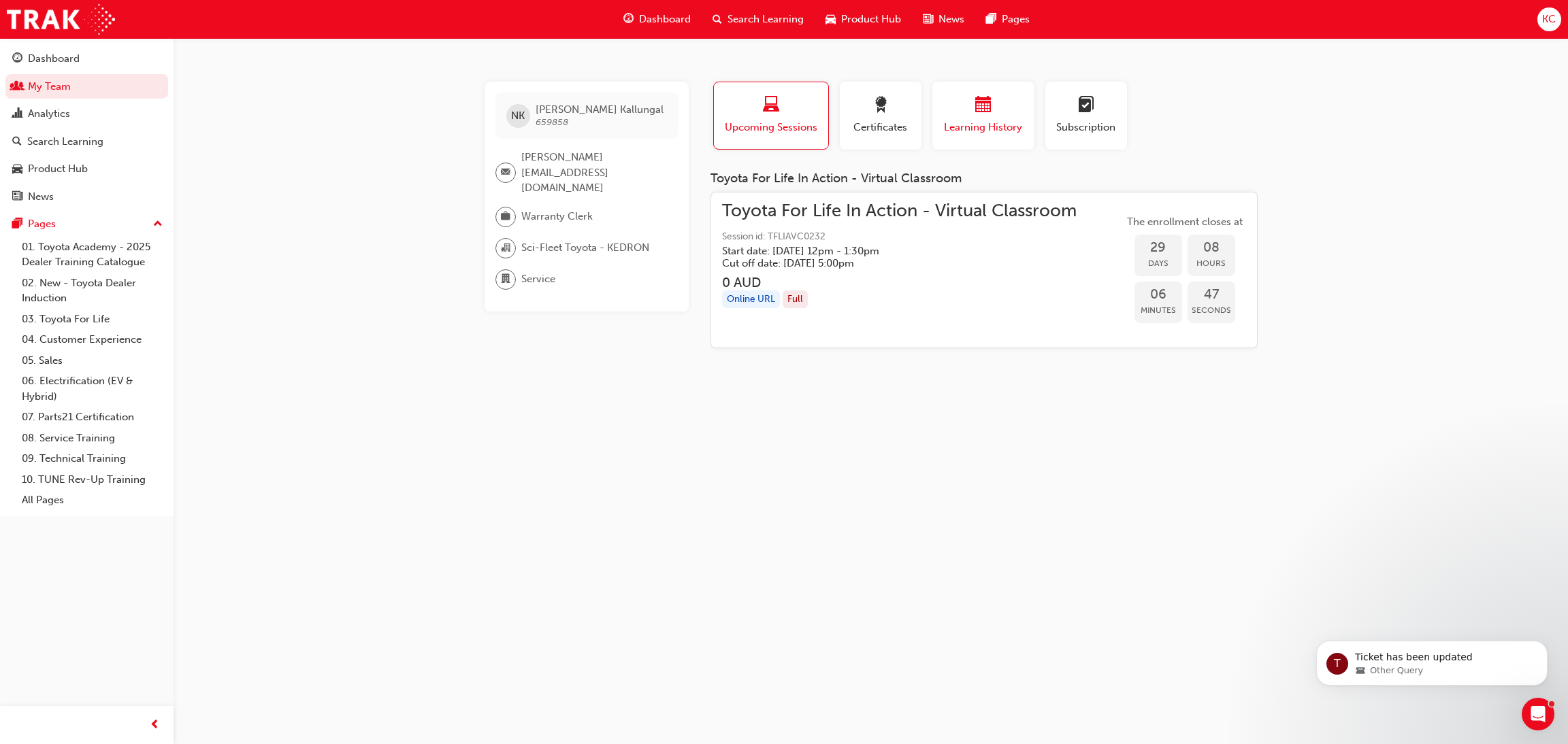
click at [969, 122] on span "Learning History" at bounding box center [983, 127] width 81 height 16
